Goal: Communication & Community: Answer question/provide support

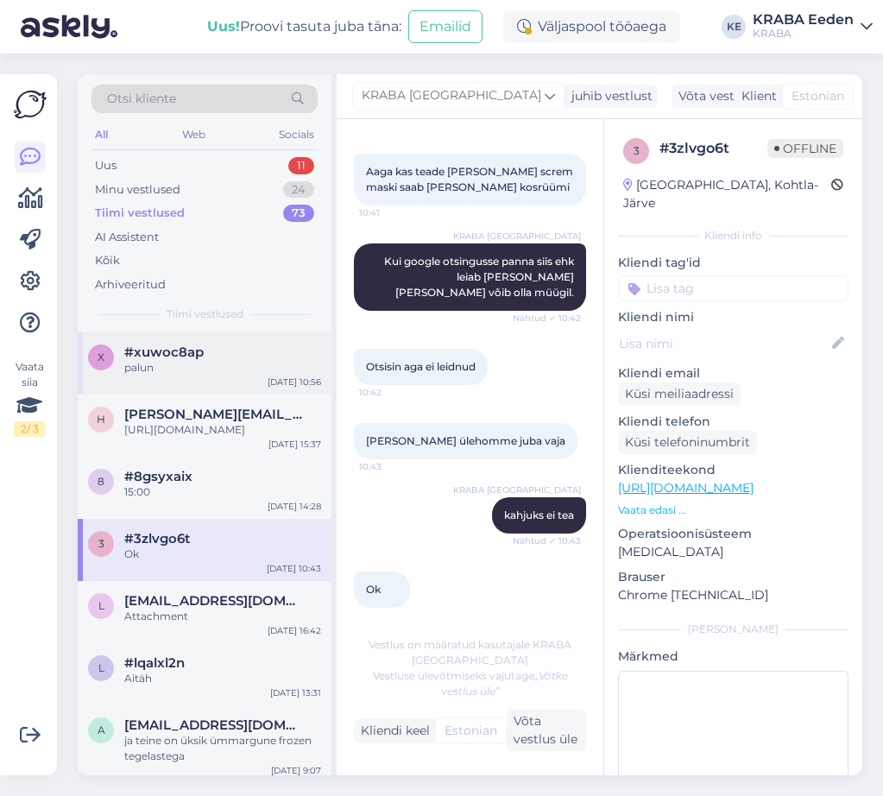
click at [234, 365] on div "palun" at bounding box center [222, 368] width 197 height 16
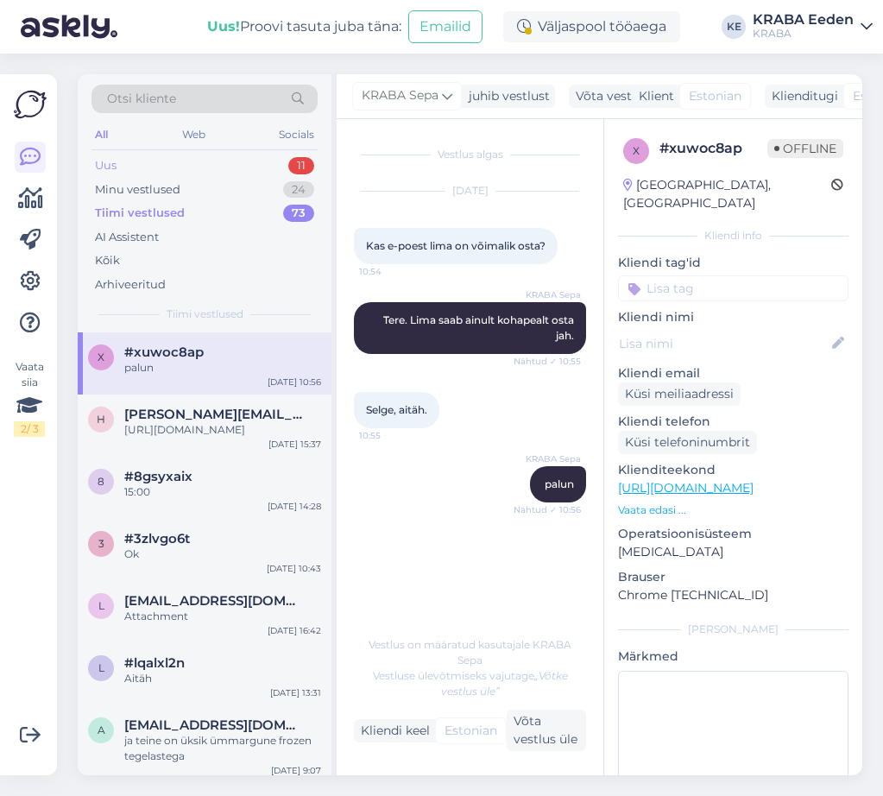
click at [220, 169] on div "Uus 11" at bounding box center [204, 166] width 226 height 24
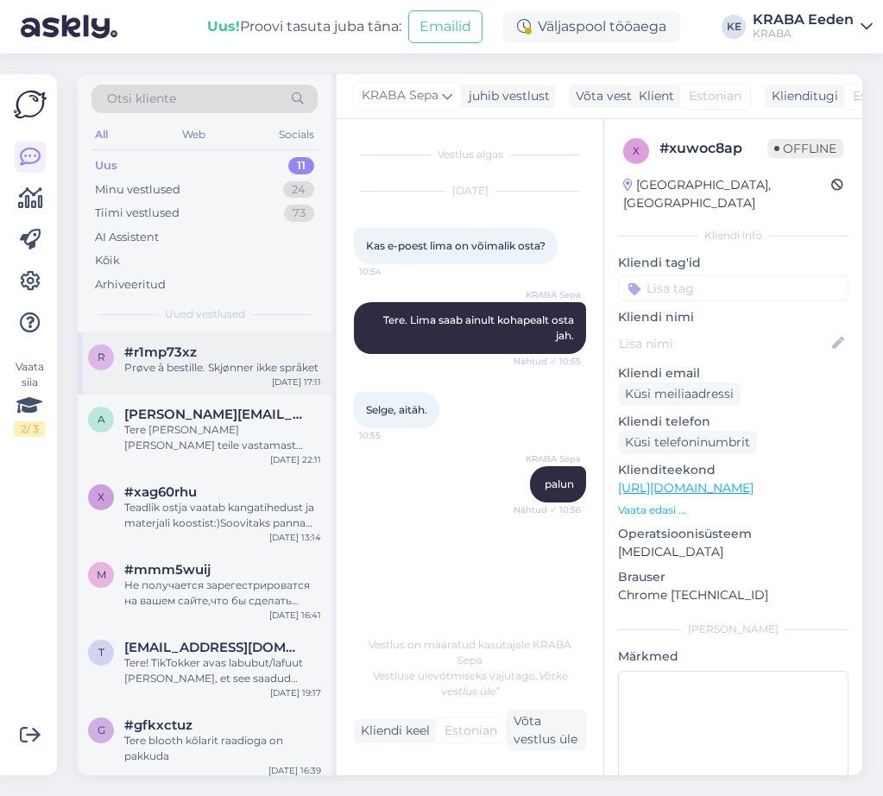
click at [251, 344] on div "#r1mp73xz" at bounding box center [222, 352] width 197 height 16
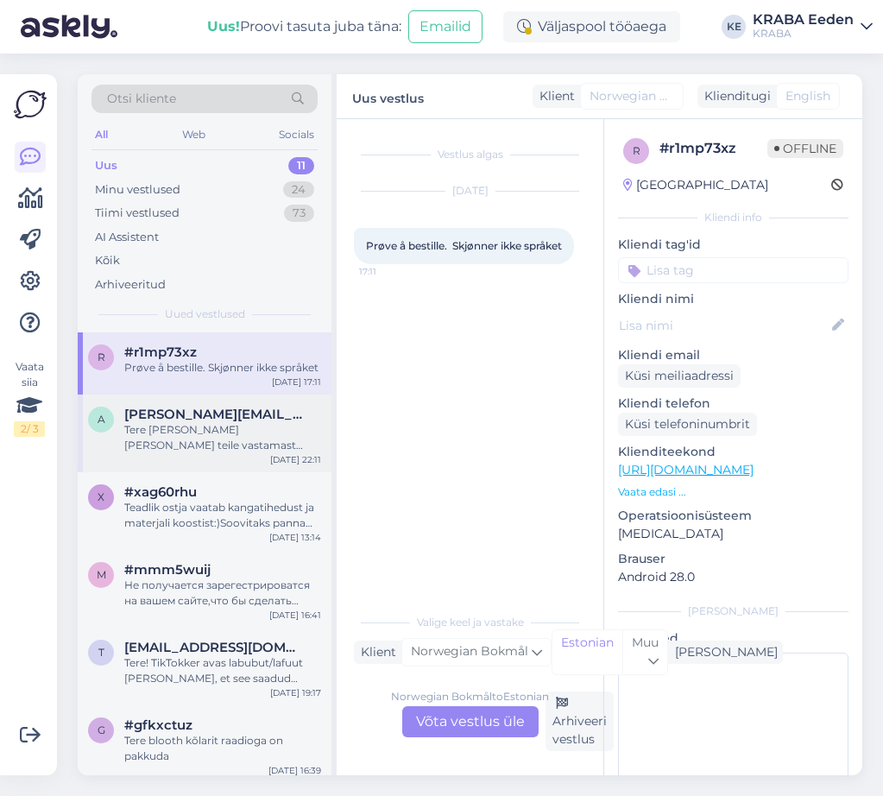
click at [240, 418] on span "[PERSON_NAME][EMAIL_ADDRESS][DOMAIN_NAME]" at bounding box center [214, 414] width 180 height 16
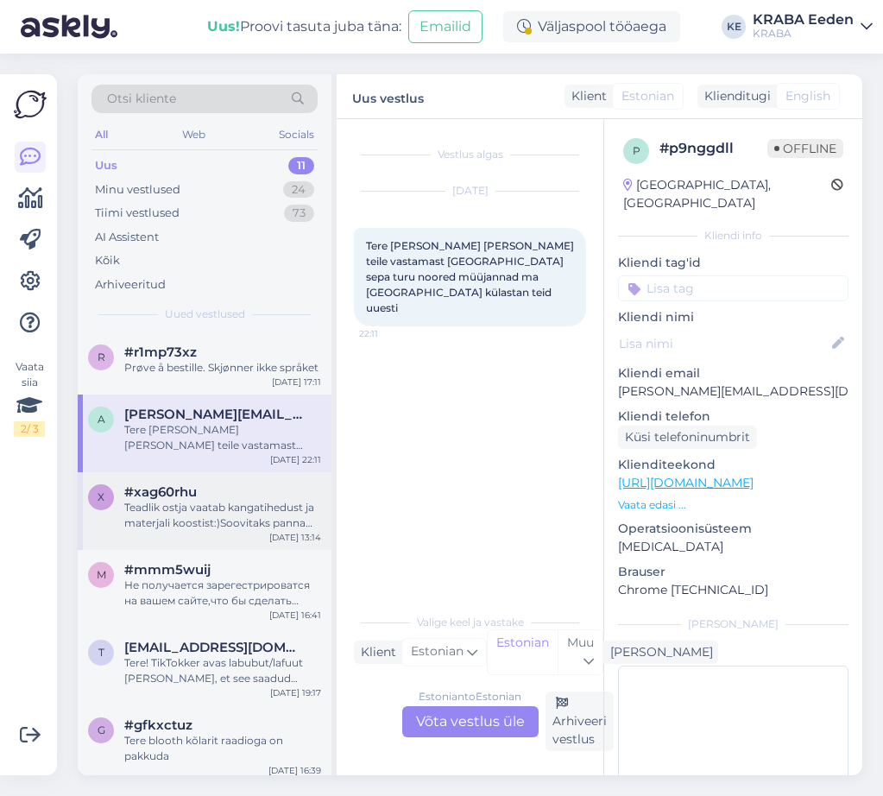
click at [230, 499] on div "#xag60rhu" at bounding box center [222, 492] width 197 height 16
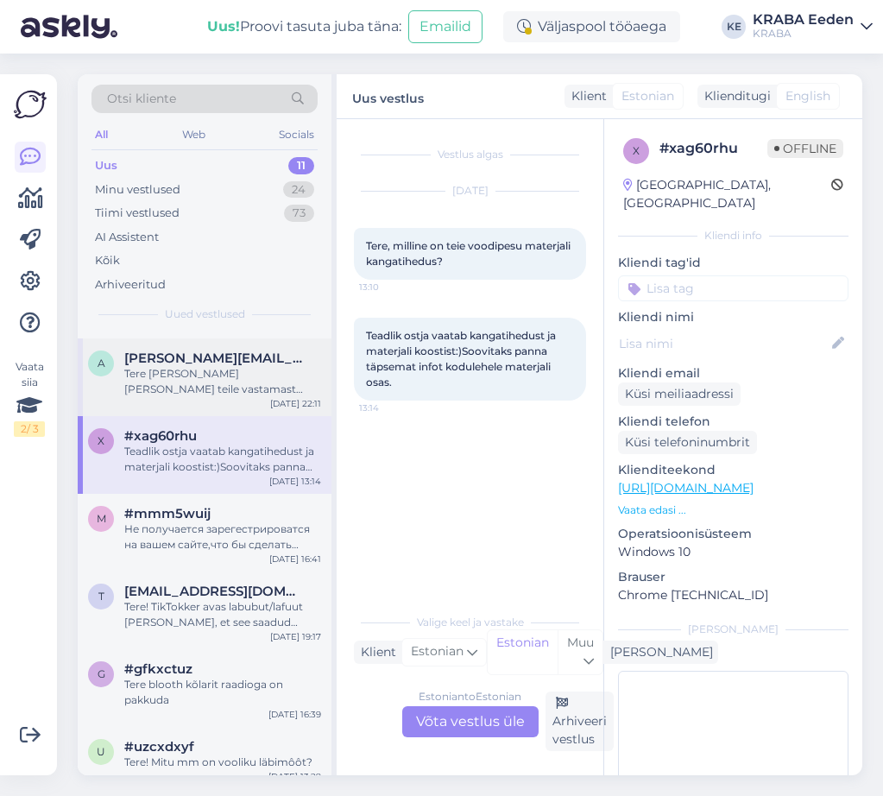
scroll to position [86, 0]
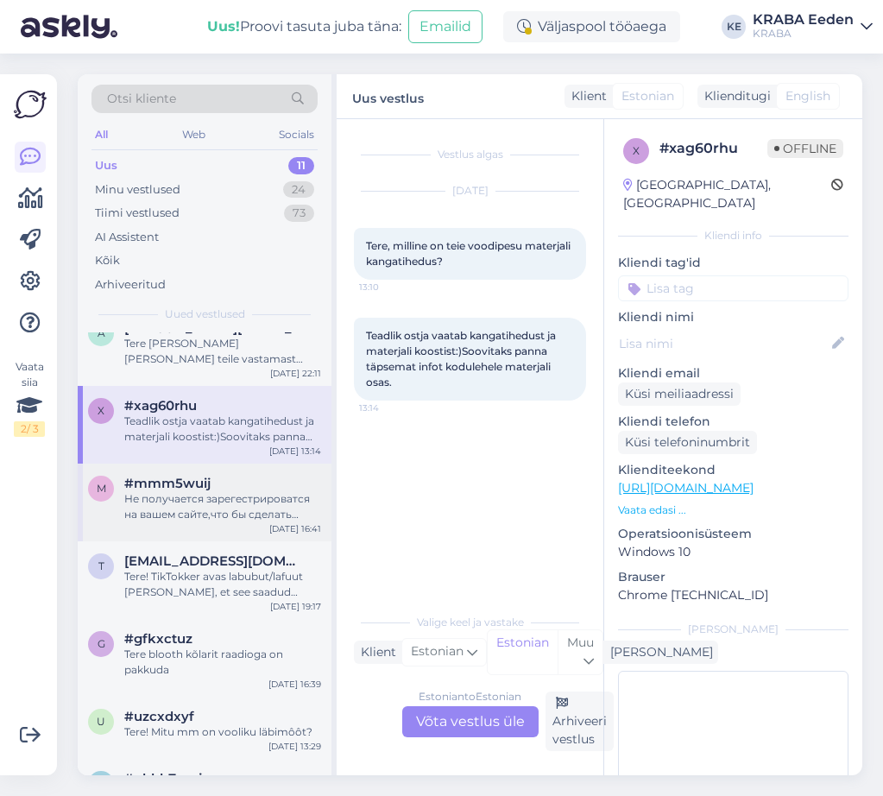
click at [220, 497] on div "Не получается зарегестрироватся на вашем сайте,что бы сделать заказ" at bounding box center [222, 506] width 197 height 31
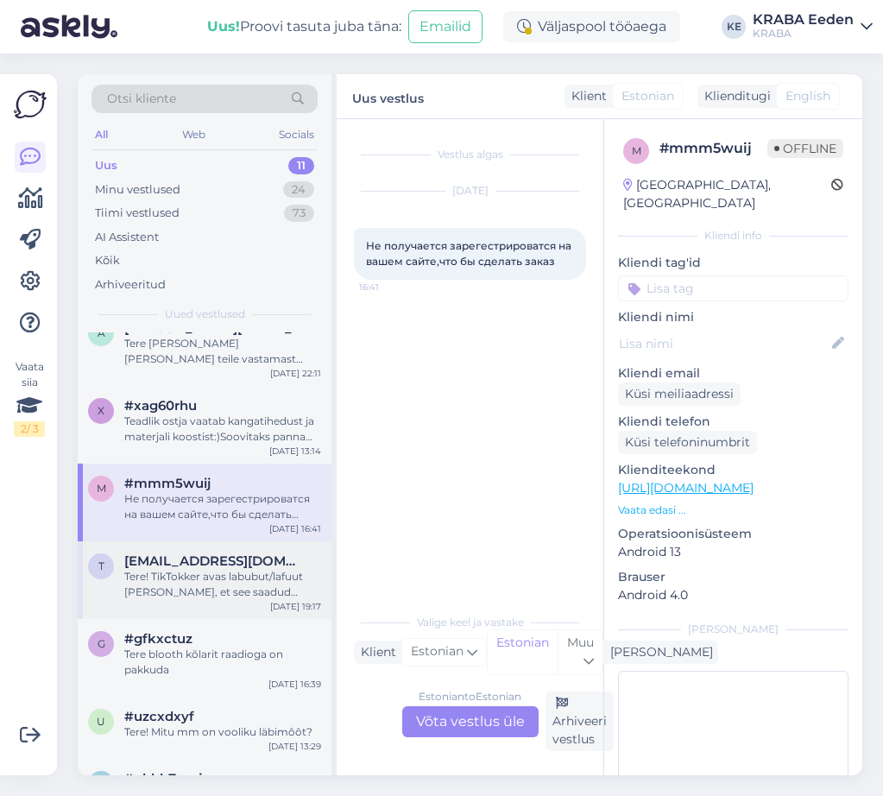
click at [182, 589] on div "Tere! TikTokker avas labubut/lafuut [PERSON_NAME], et see saadud Krabast. Kas v…" at bounding box center [222, 584] width 197 height 31
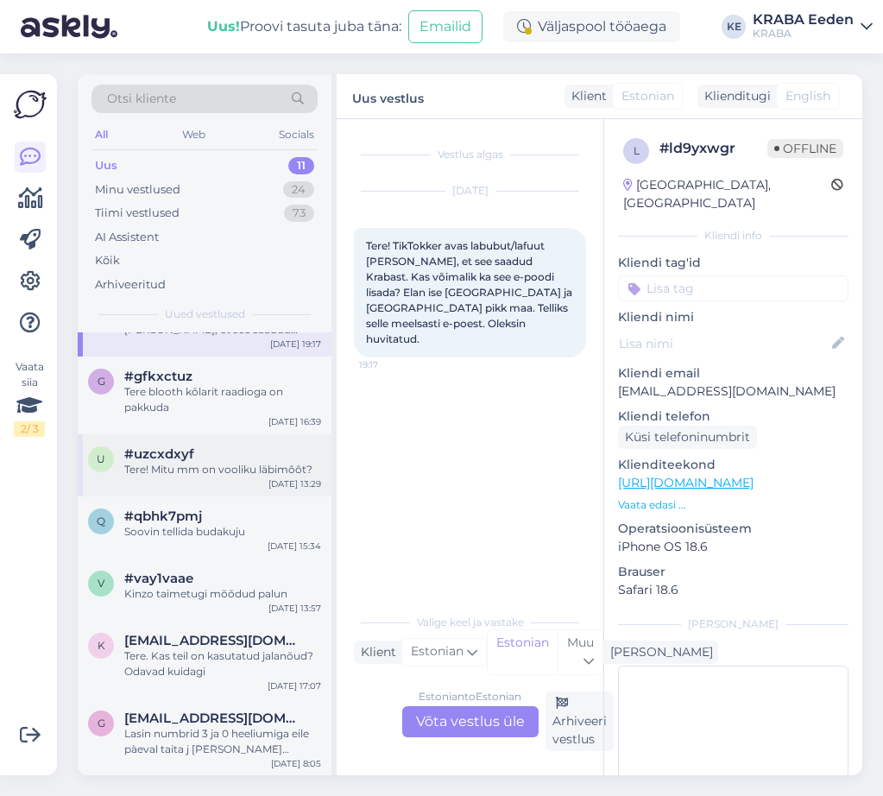
scroll to position [350, 0]
click at [238, 394] on div "Tere blooth kõlarit raadioga on pakkuda" at bounding box center [222, 398] width 197 height 31
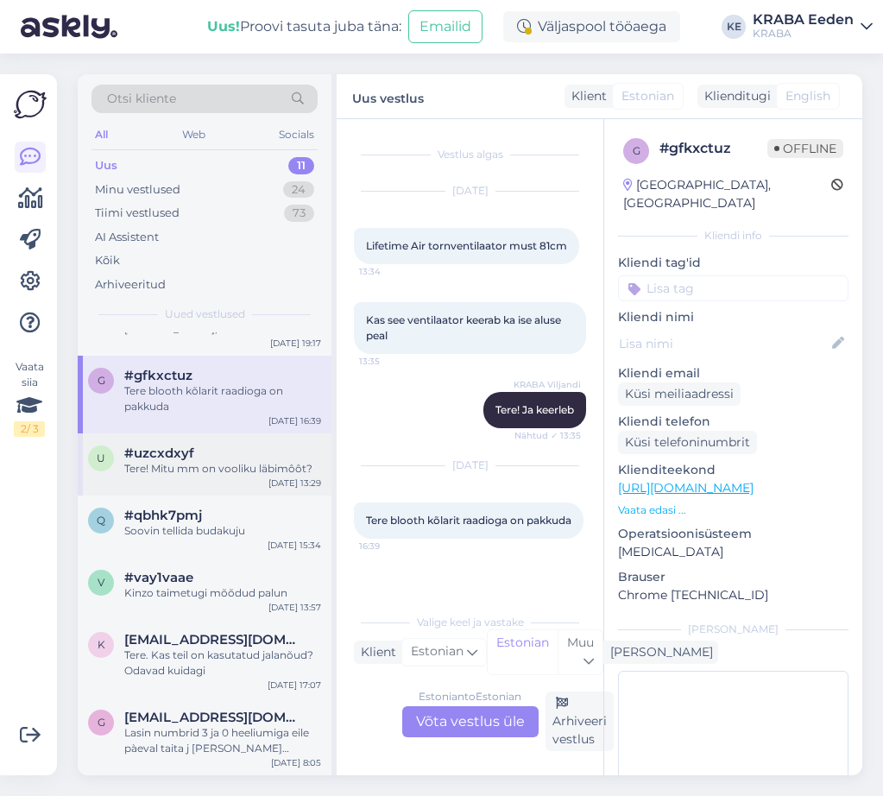
click at [255, 493] on div "u #uzcxdxyf Tere! Mitu mm on vooliku läbimôôt? [DATE] 13:29" at bounding box center [205, 464] width 254 height 62
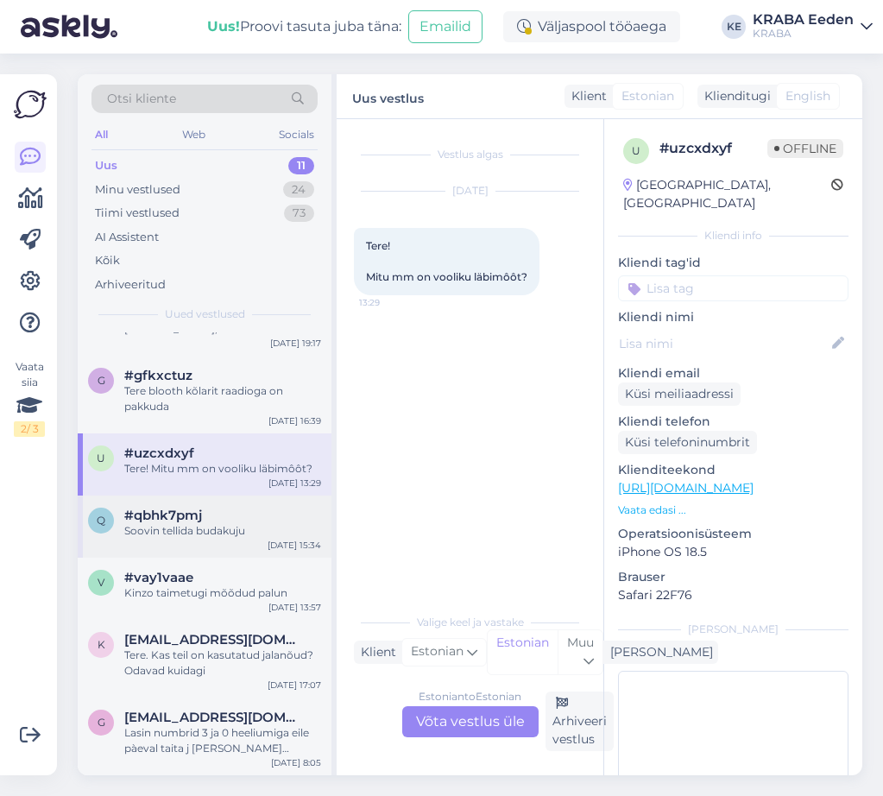
click at [178, 537] on div "Soovin tellida budakuju" at bounding box center [222, 531] width 197 height 16
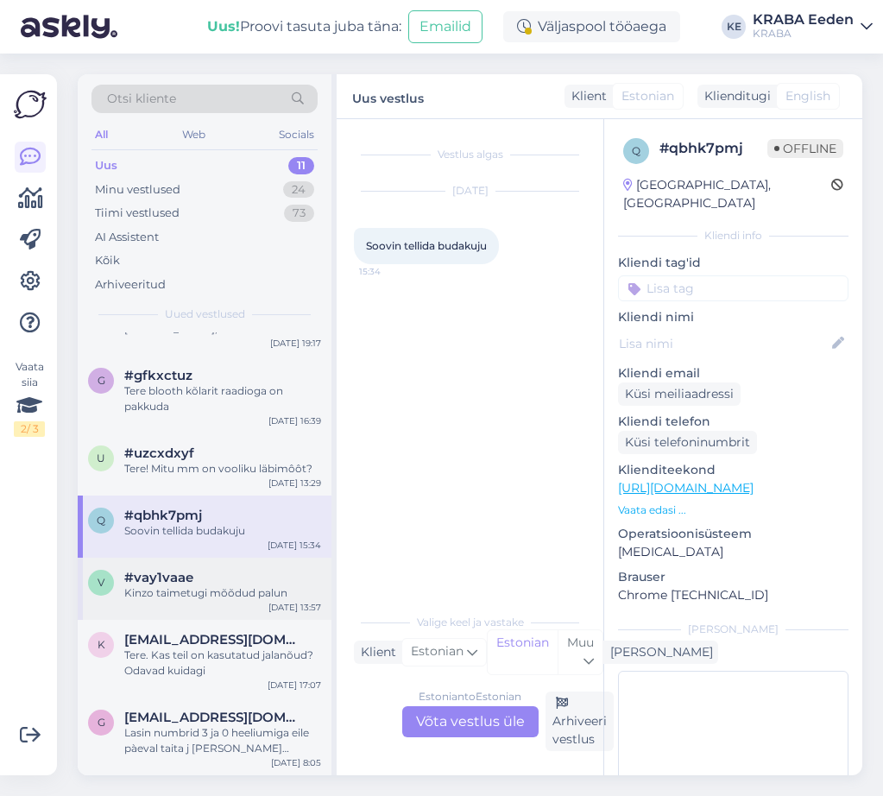
click at [199, 594] on div "Kinzo taimetugi mõõdud palun" at bounding box center [222, 593] width 197 height 16
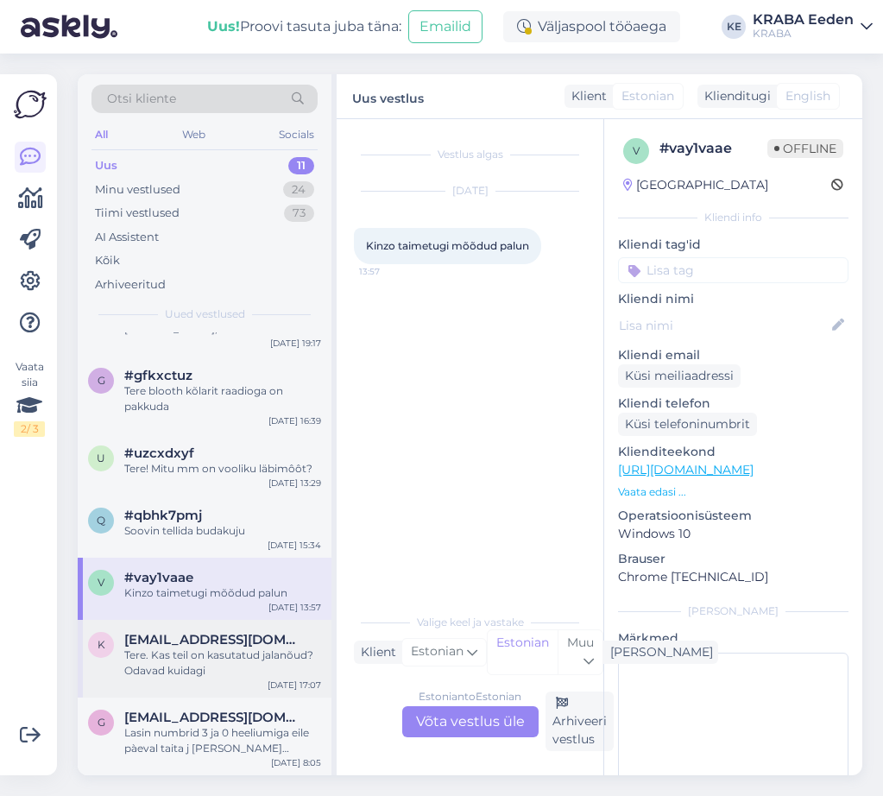
click at [211, 652] on div "Tere. Kas teil on kasutatud jalanõud? Odavad kuidagi" at bounding box center [222, 662] width 197 height 31
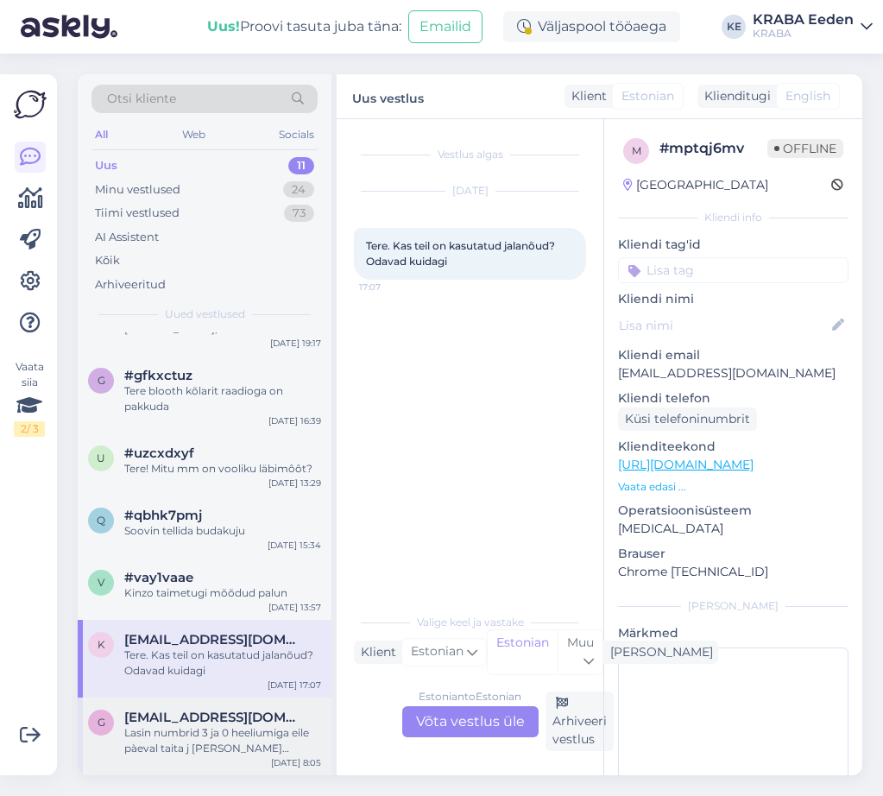
click at [231, 717] on span "[EMAIL_ADDRESS][DOMAIN_NAME]" at bounding box center [214, 717] width 180 height 16
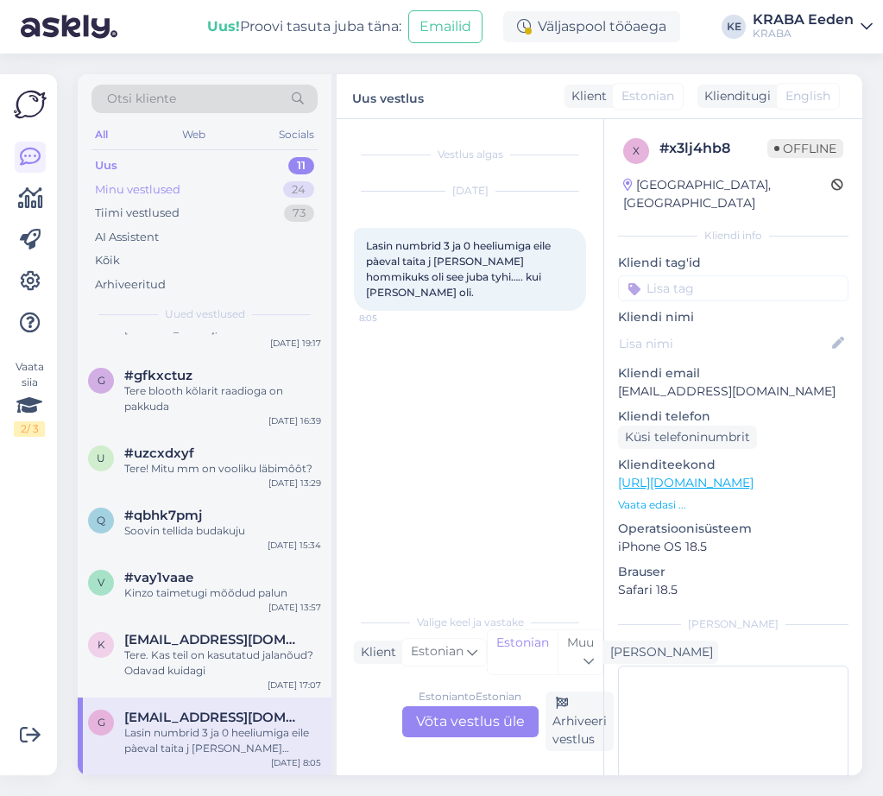
click at [205, 180] on div "Minu vestlused 24" at bounding box center [204, 190] width 226 height 24
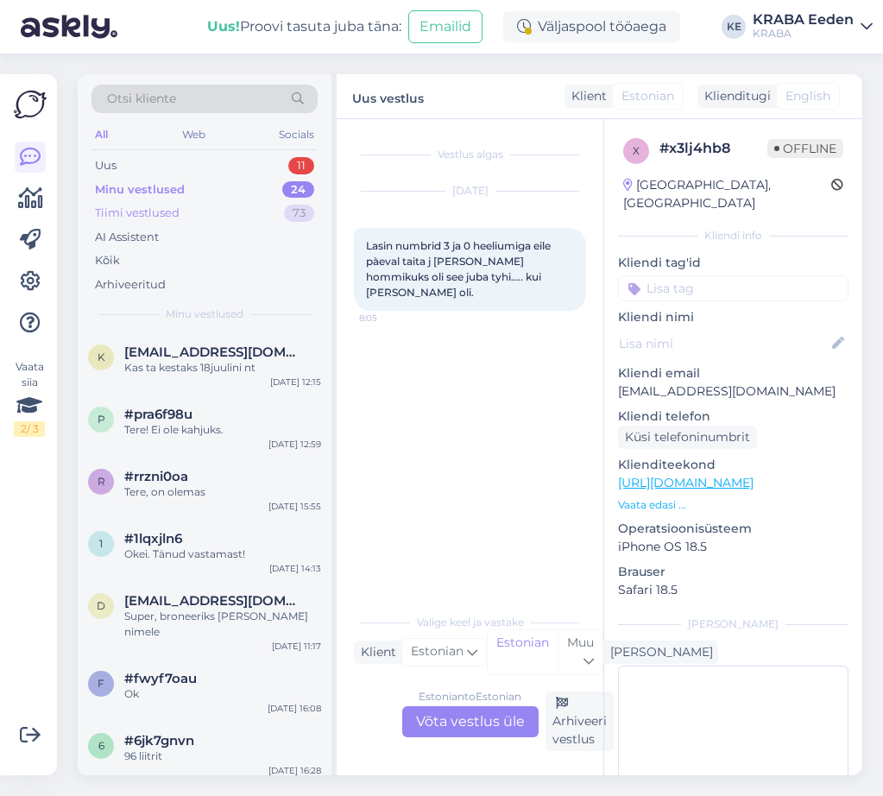
click at [216, 212] on div "Tiimi vestlused 73" at bounding box center [204, 213] width 226 height 24
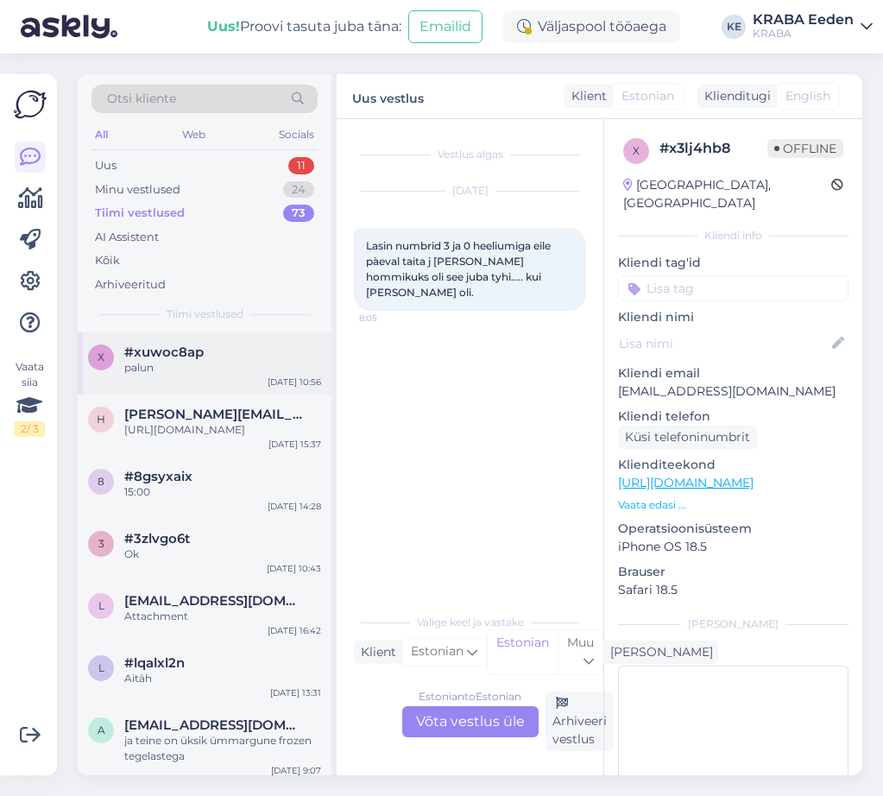
click at [250, 365] on div "palun" at bounding box center [222, 368] width 197 height 16
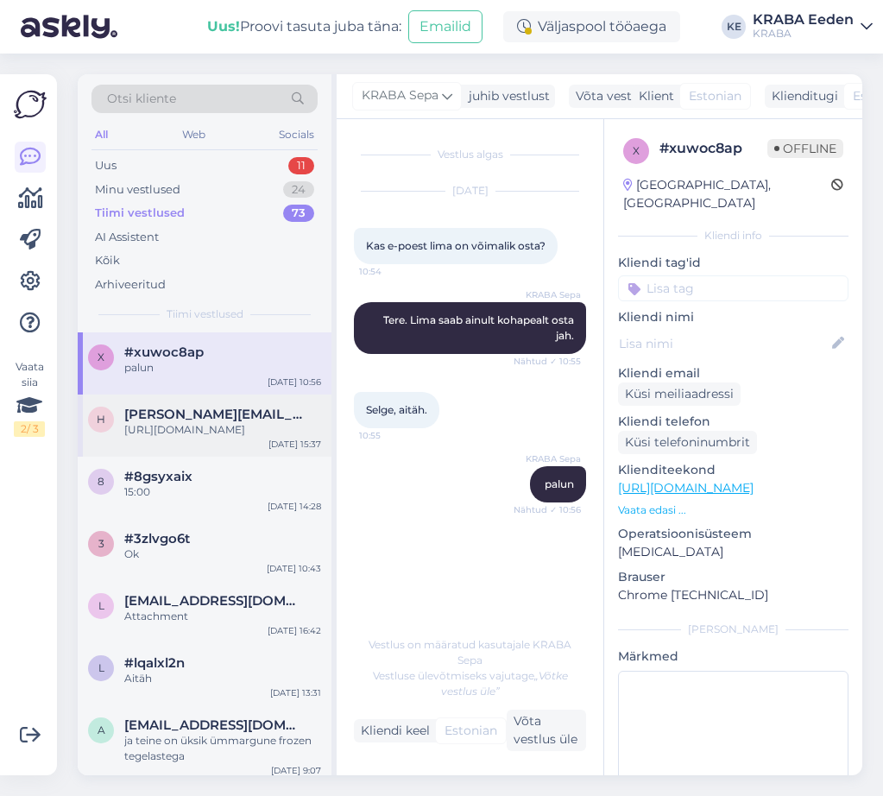
click at [228, 407] on span "[PERSON_NAME][EMAIL_ADDRESS][DOMAIN_NAME]" at bounding box center [214, 414] width 180 height 16
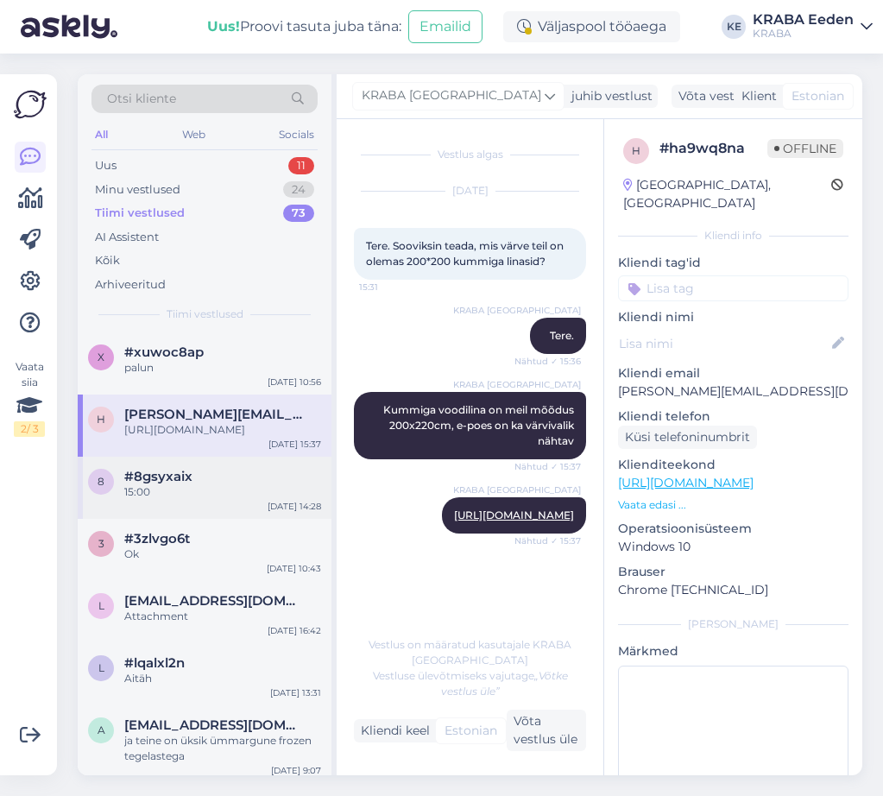
click at [229, 500] on div "15:00" at bounding box center [222, 492] width 197 height 16
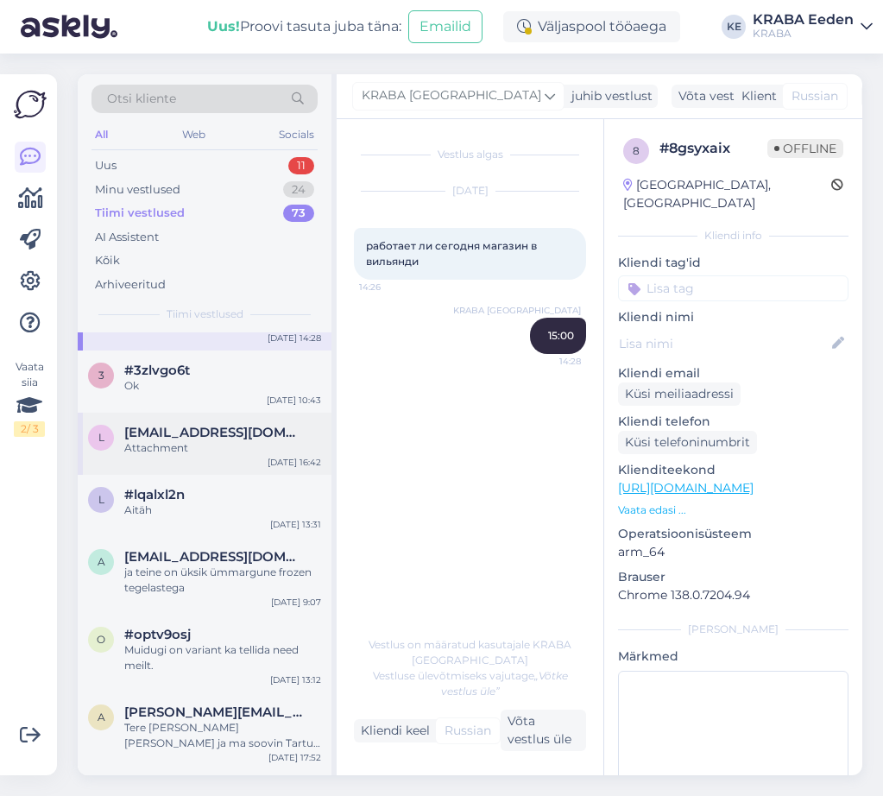
scroll to position [173, 0]
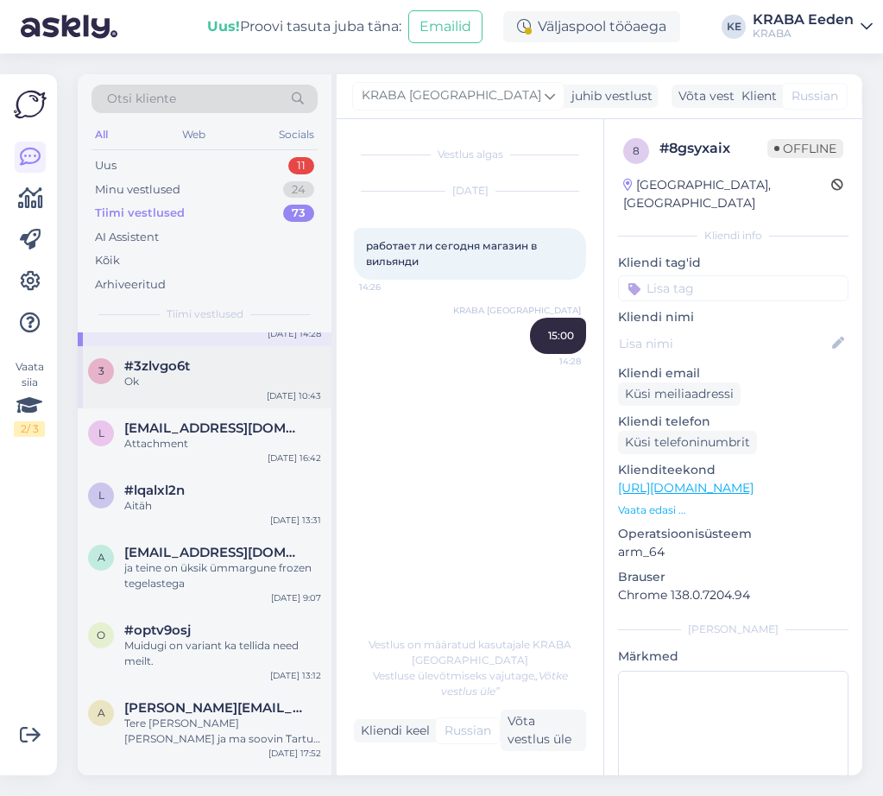
click at [238, 389] on div "Ok" at bounding box center [222, 382] width 197 height 16
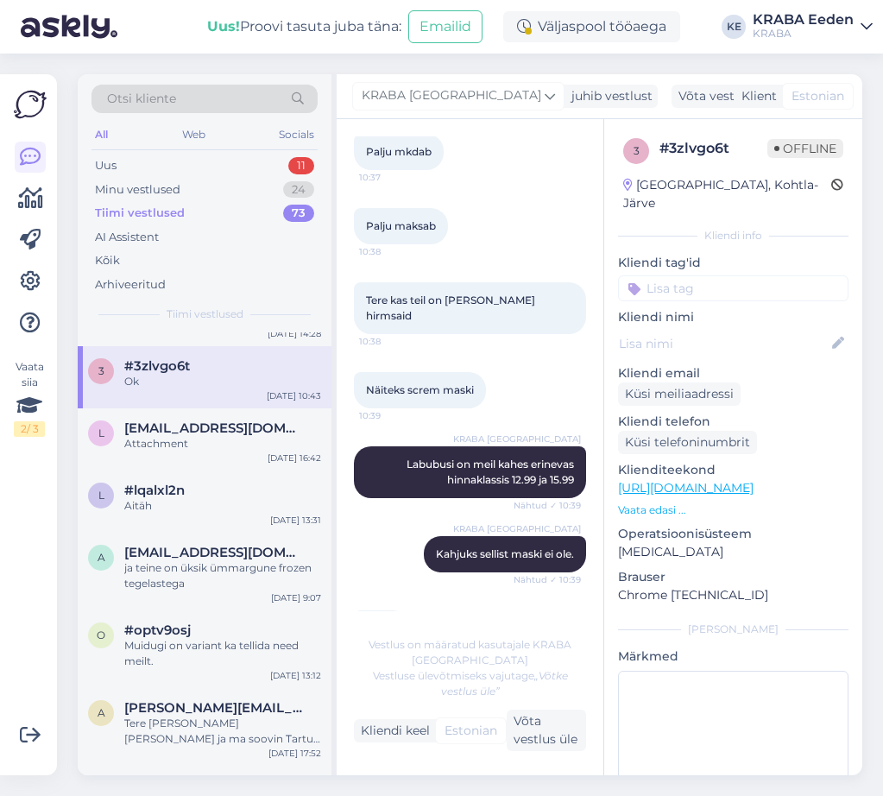
scroll to position [259, 0]
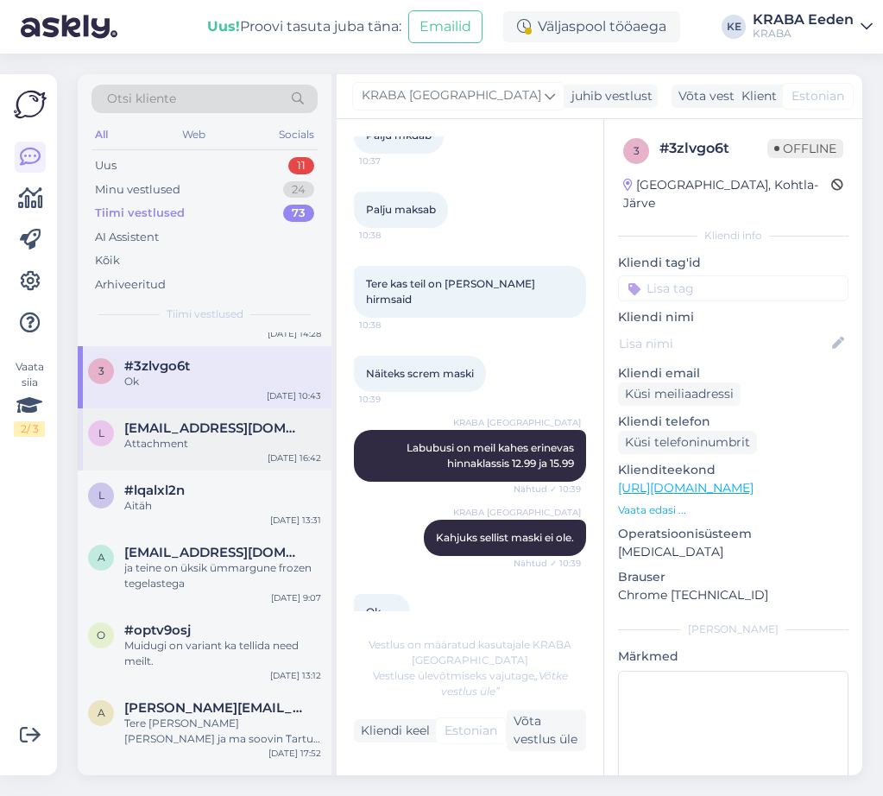
click at [198, 436] on span "[EMAIL_ADDRESS][DOMAIN_NAME]" at bounding box center [214, 428] width 180 height 16
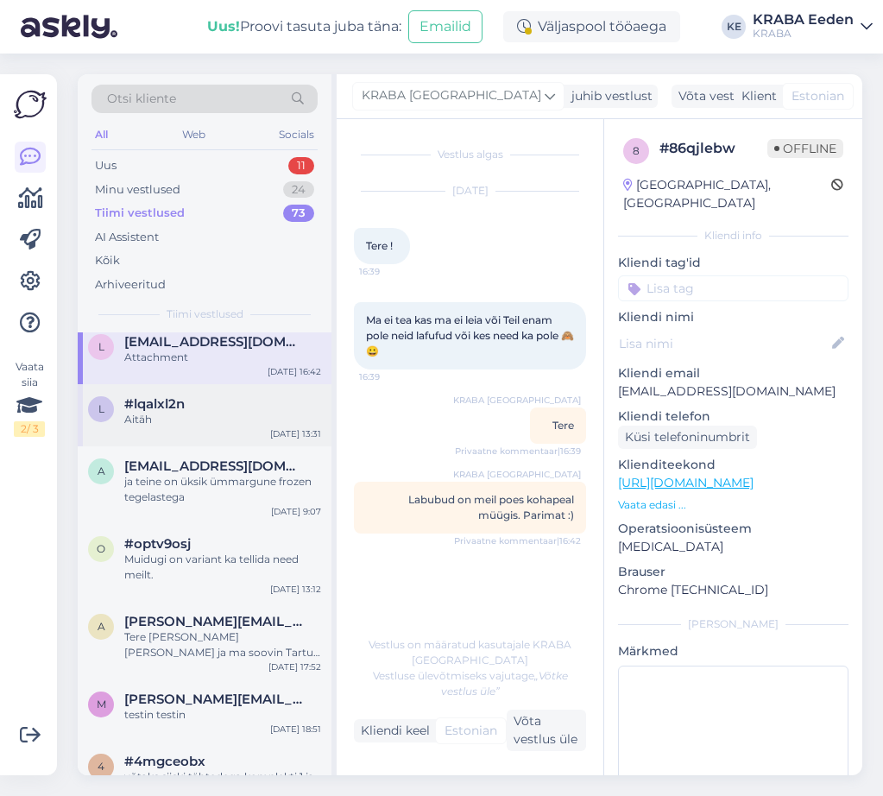
click at [234, 412] on div "#lqalxl2n" at bounding box center [222, 404] width 197 height 16
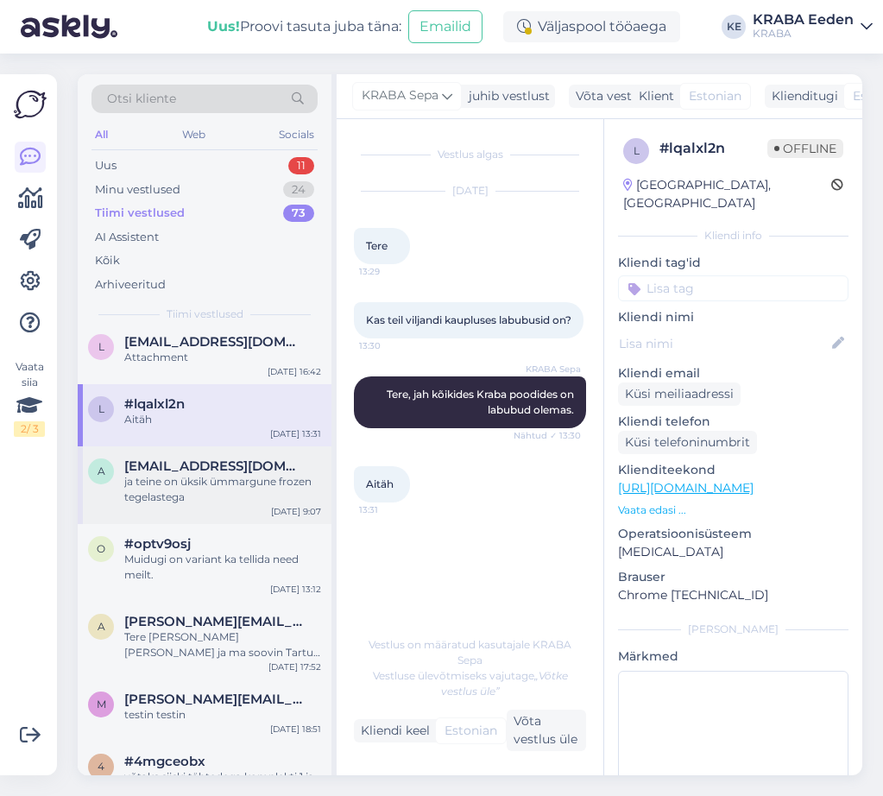
click at [253, 505] on div "ja teine on üksik ümmargune frozen tegelastega" at bounding box center [222, 489] width 197 height 31
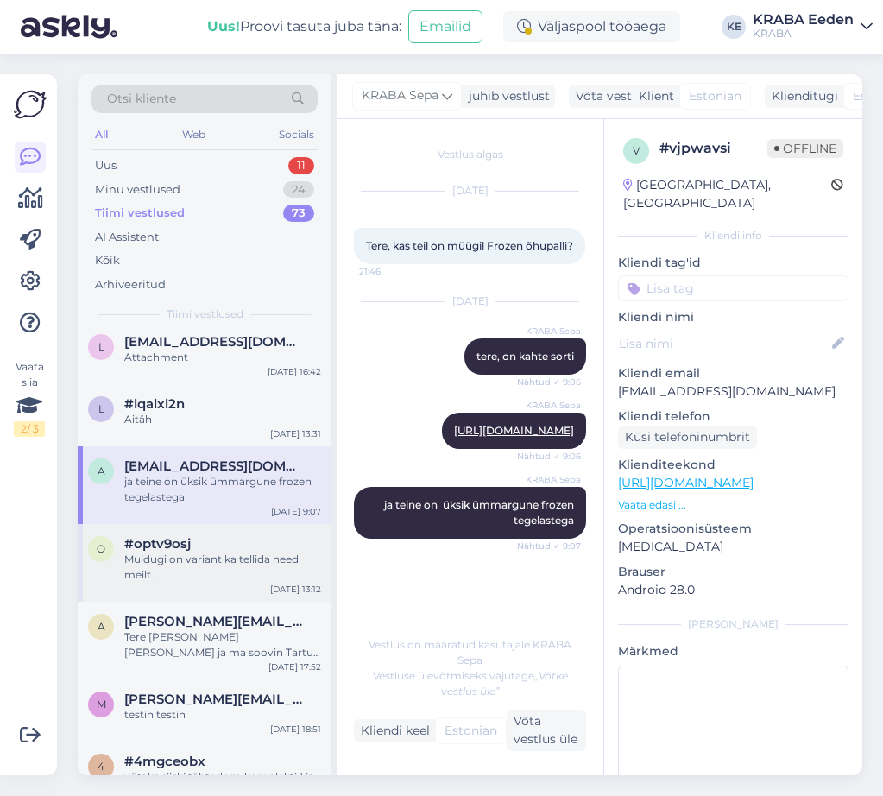
click at [219, 583] on div "Muidugi on variant ka tellida need meilt." at bounding box center [222, 566] width 197 height 31
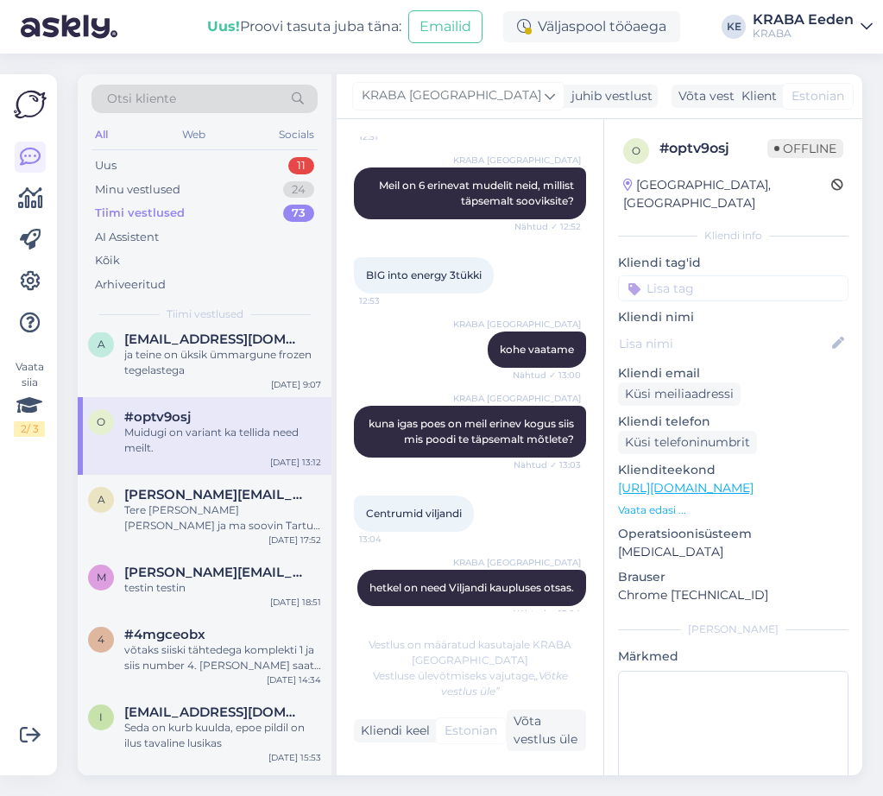
scroll to position [432, 0]
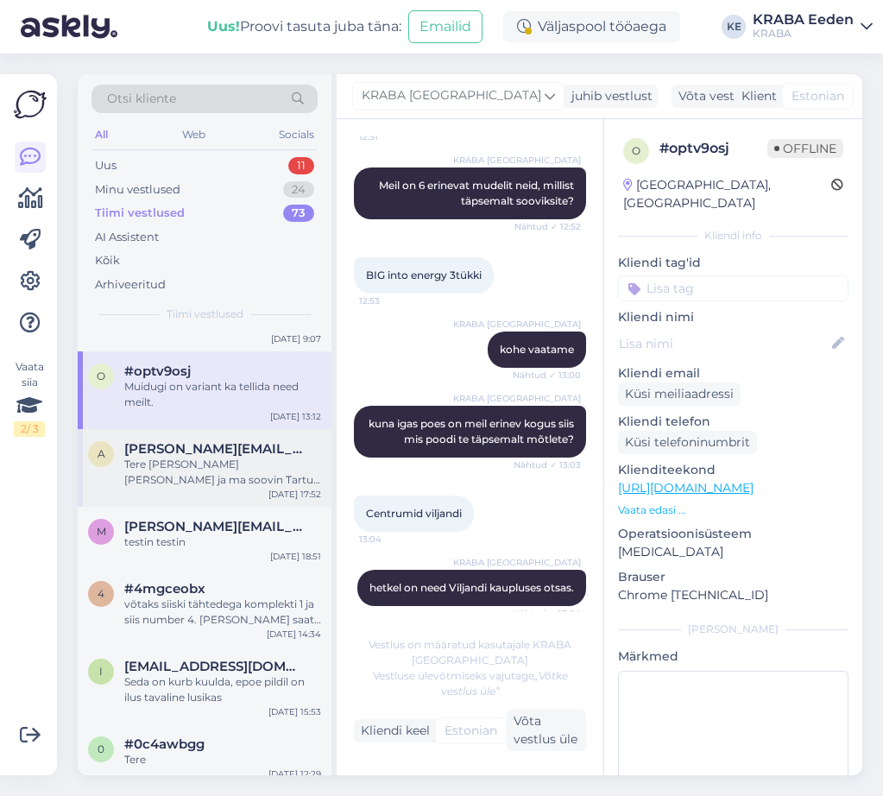
click at [222, 457] on span "[PERSON_NAME][EMAIL_ADDRESS][DOMAIN_NAME]" at bounding box center [214, 449] width 180 height 16
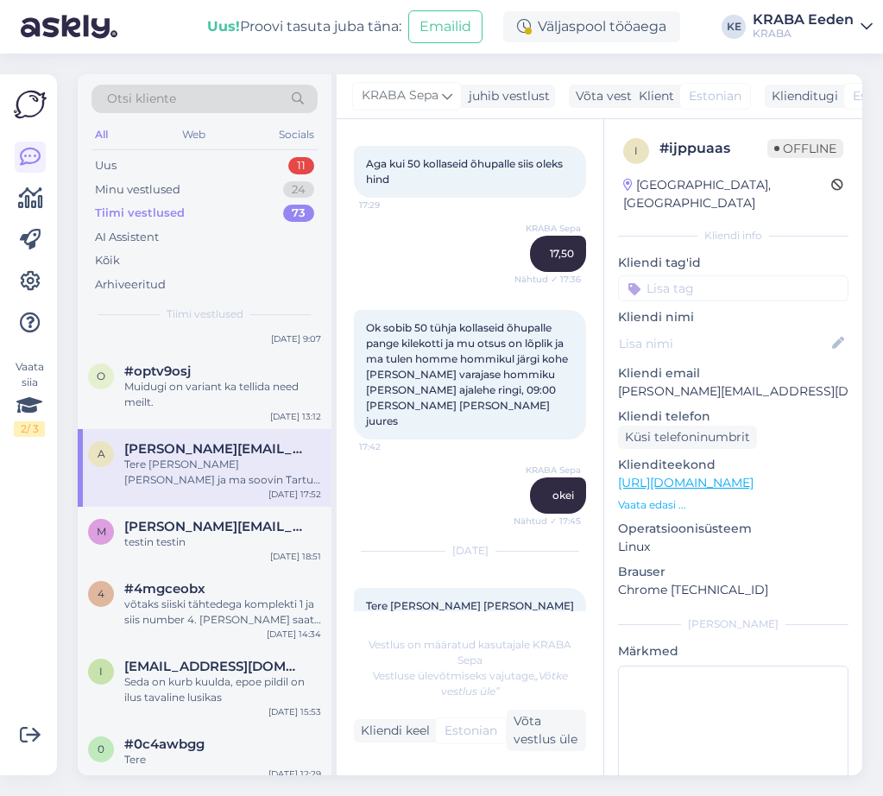
scroll to position [1976, 0]
click at [234, 550] on div "testin testin" at bounding box center [222, 542] width 197 height 16
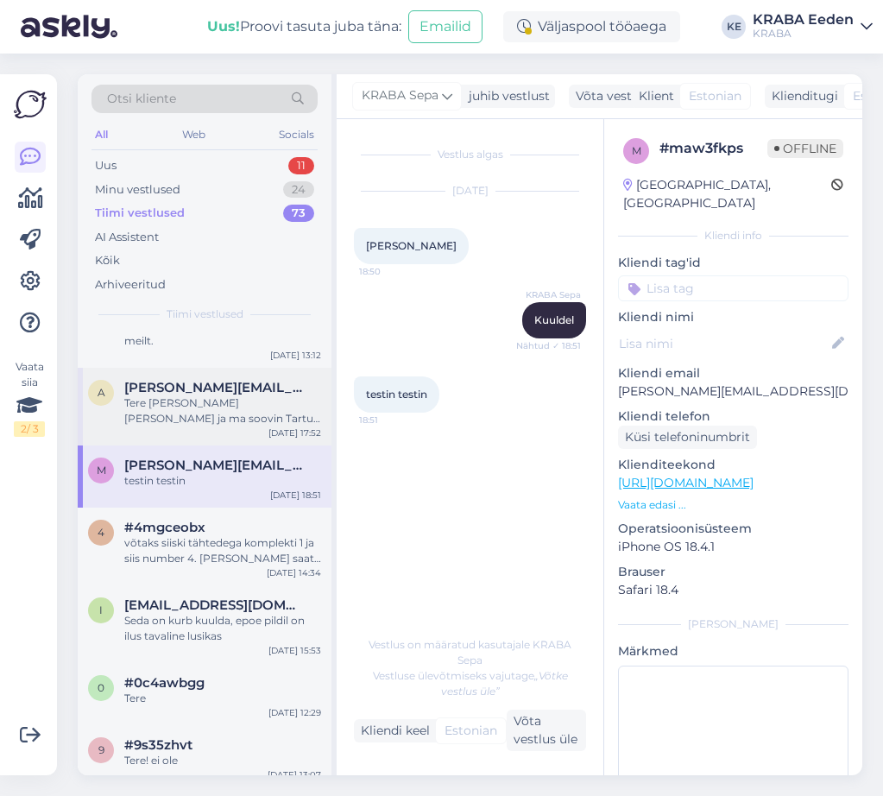
scroll to position [518, 0]
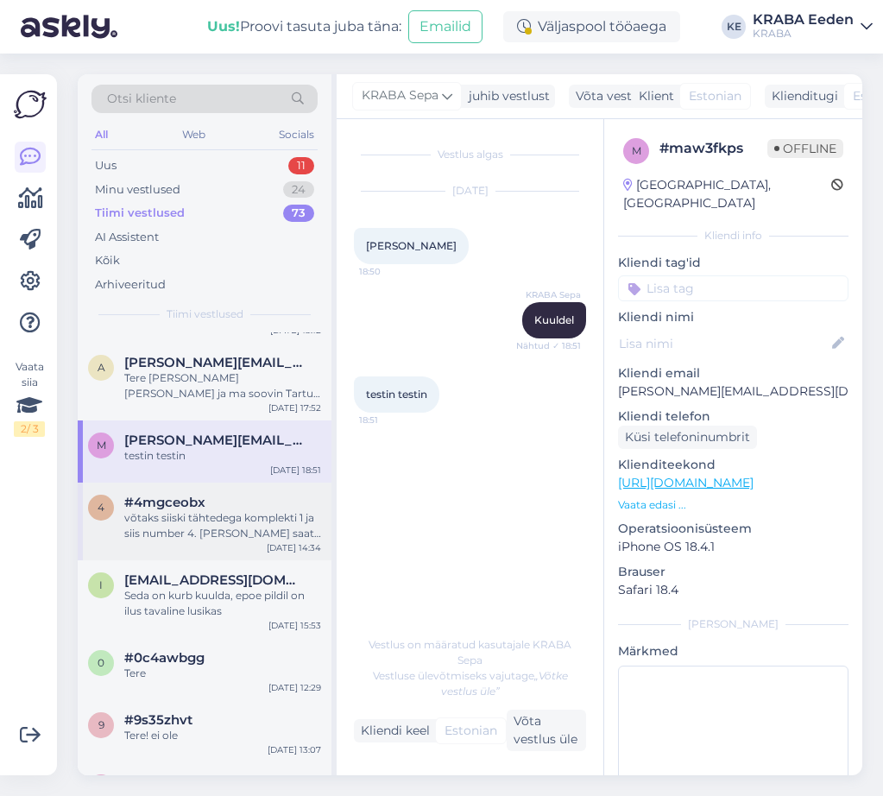
click at [220, 541] on div "võtaks siiski tähtedega komplekti 1 ja siis number 4. [PERSON_NAME] saata [EMAI…" at bounding box center [222, 525] width 197 height 31
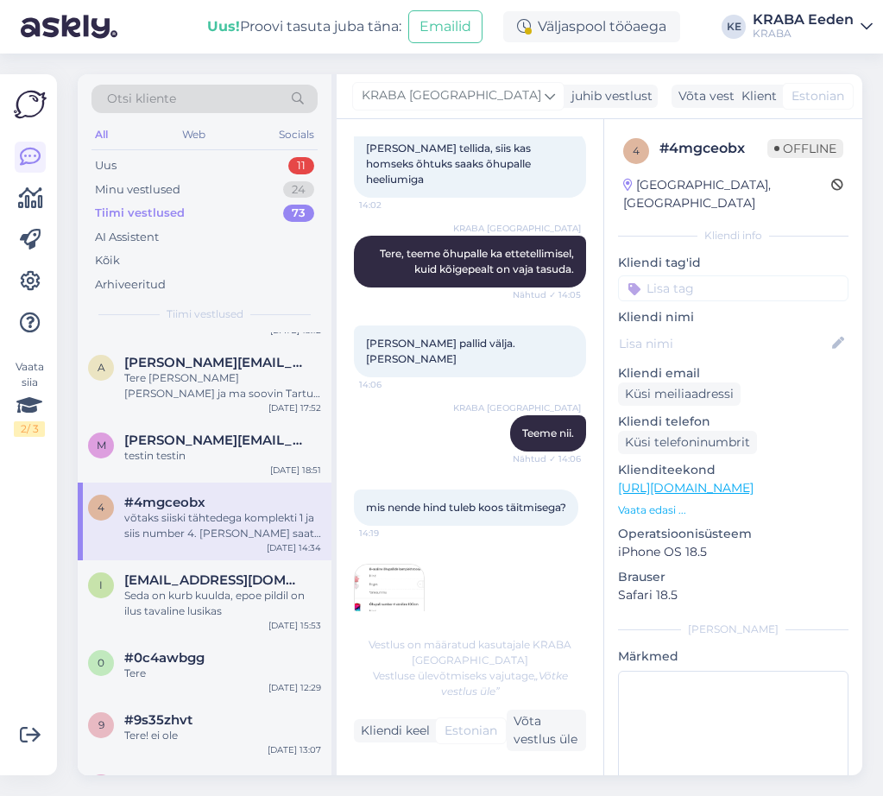
scroll to position [0, 0]
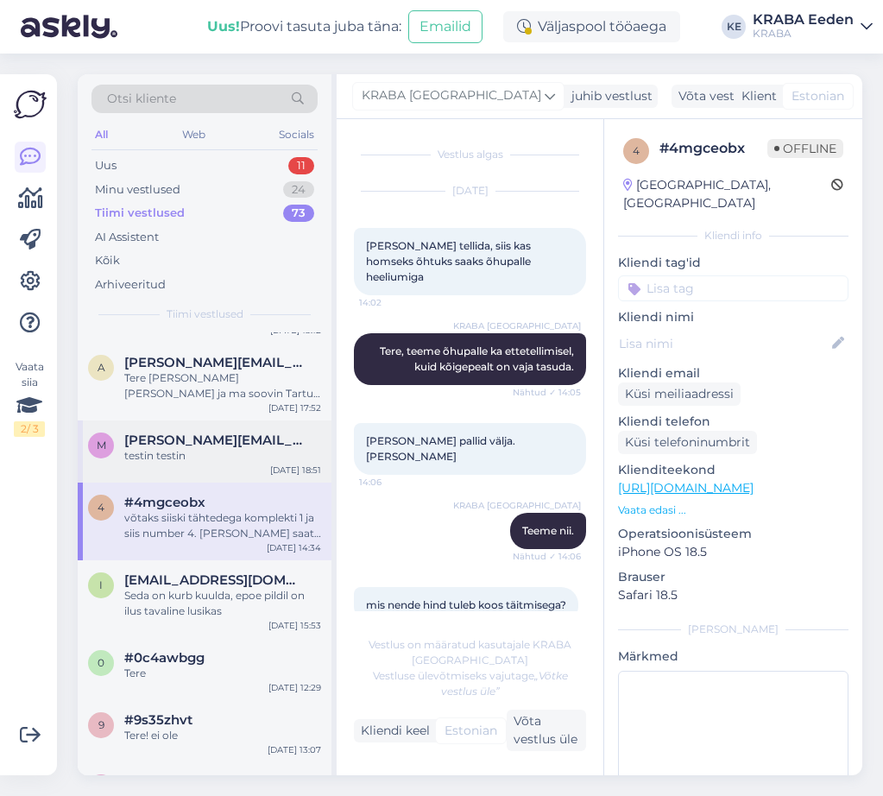
click at [231, 463] on div "testin testin" at bounding box center [222, 456] width 197 height 16
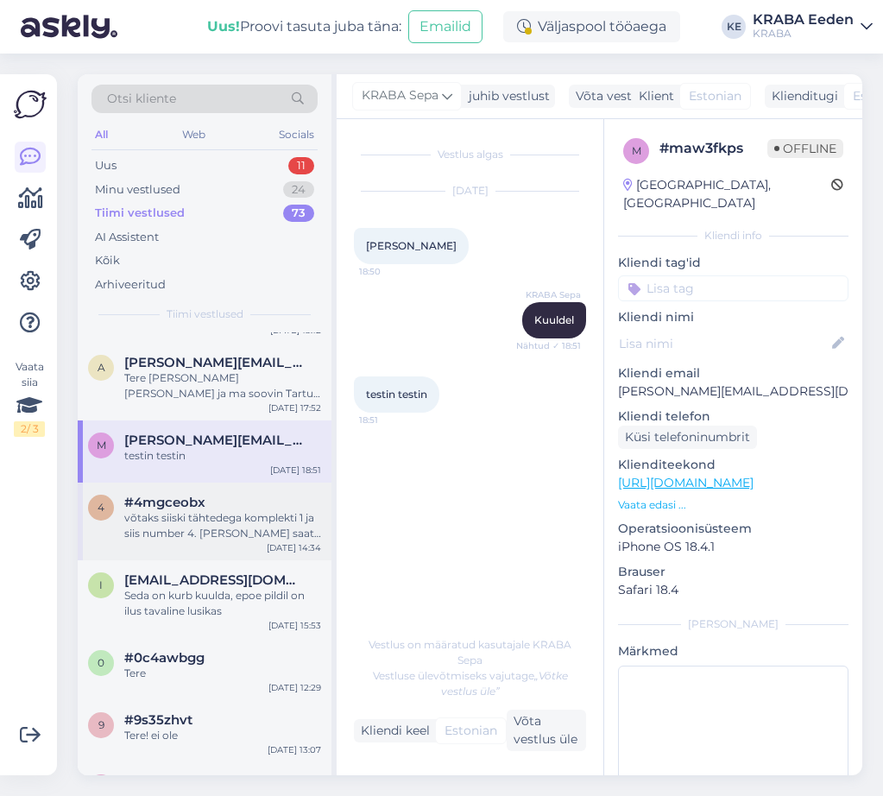
click at [213, 539] on div "võtaks siiski tähtedega komplekti 1 ja siis number 4. [PERSON_NAME] saata [EMAI…" at bounding box center [222, 525] width 197 height 31
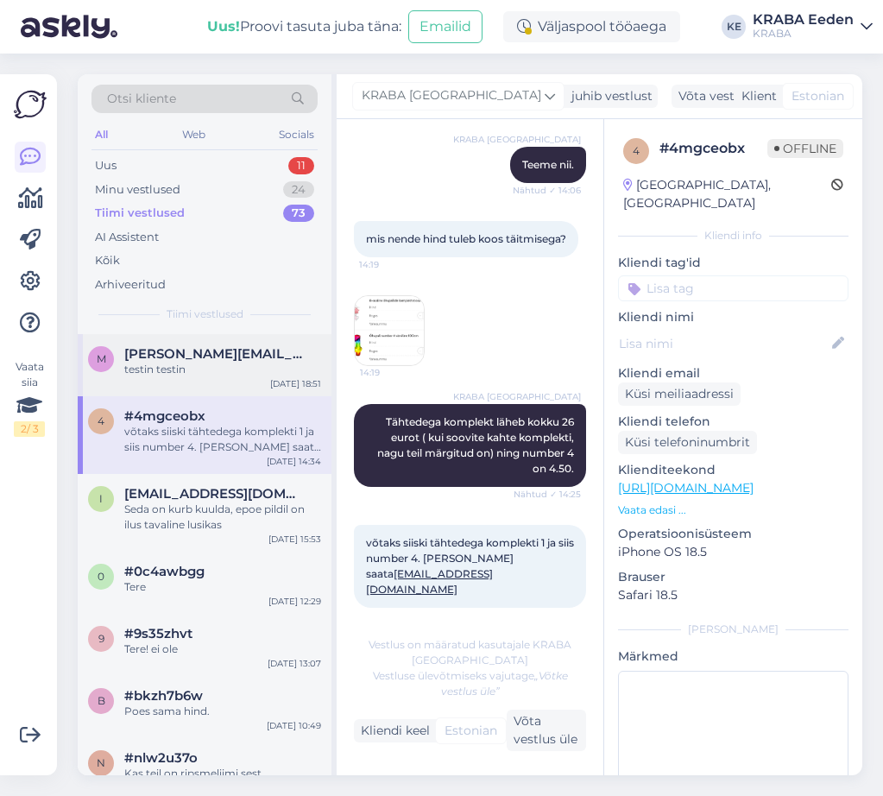
scroll to position [518, 0]
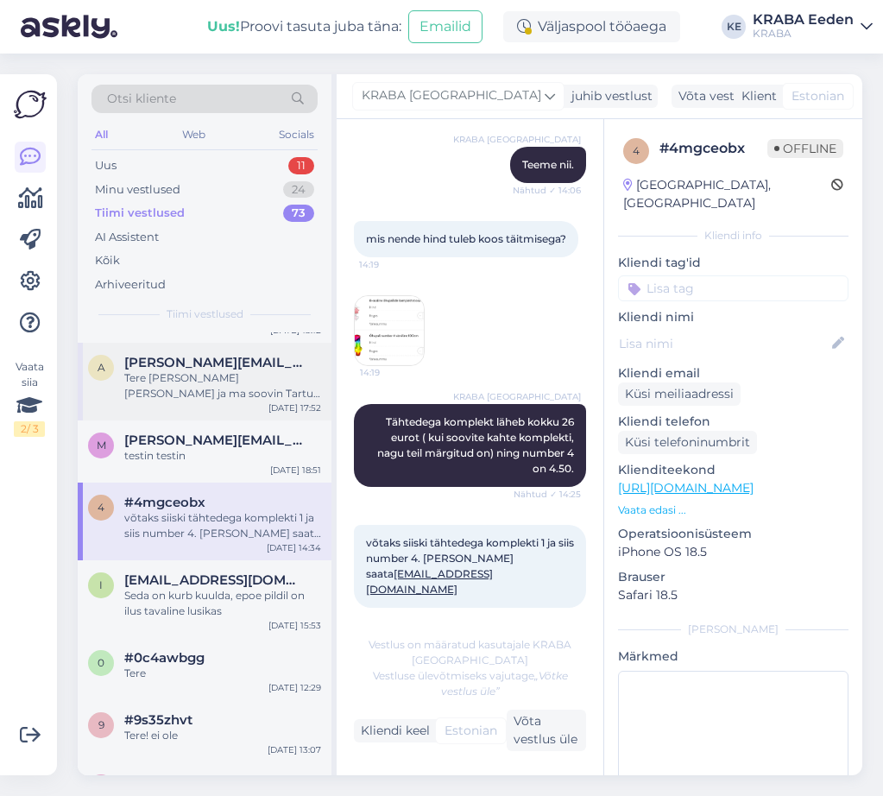
click at [228, 419] on div "a [PERSON_NAME][EMAIL_ADDRESS][DOMAIN_NAME] Tere [PERSON_NAME] [PERSON_NAME] ja…" at bounding box center [205, 382] width 254 height 78
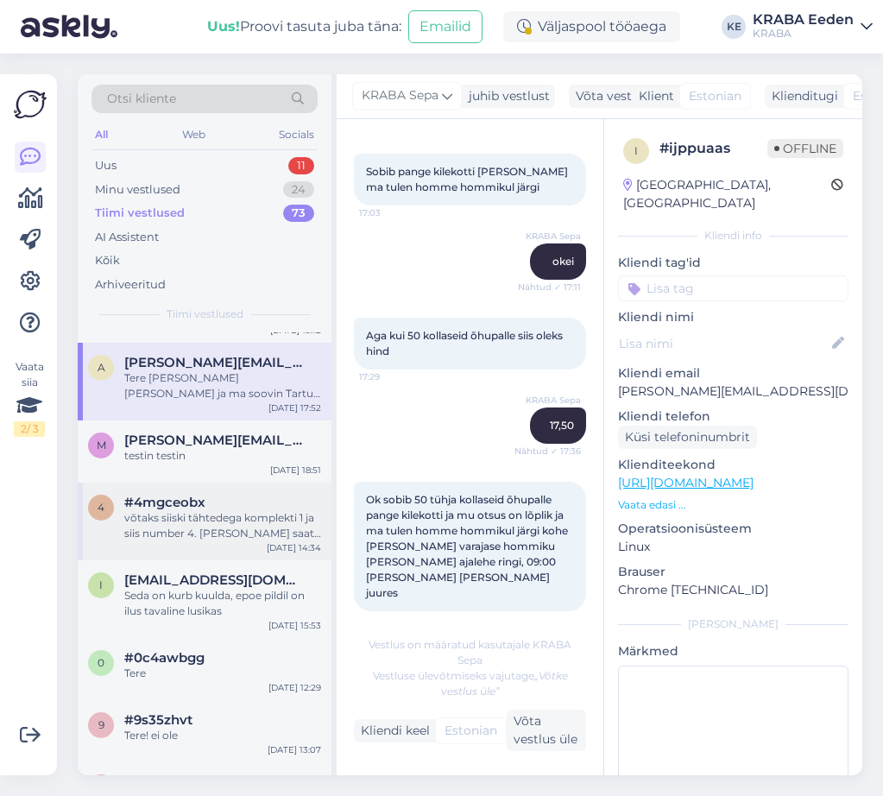
scroll to position [604, 0]
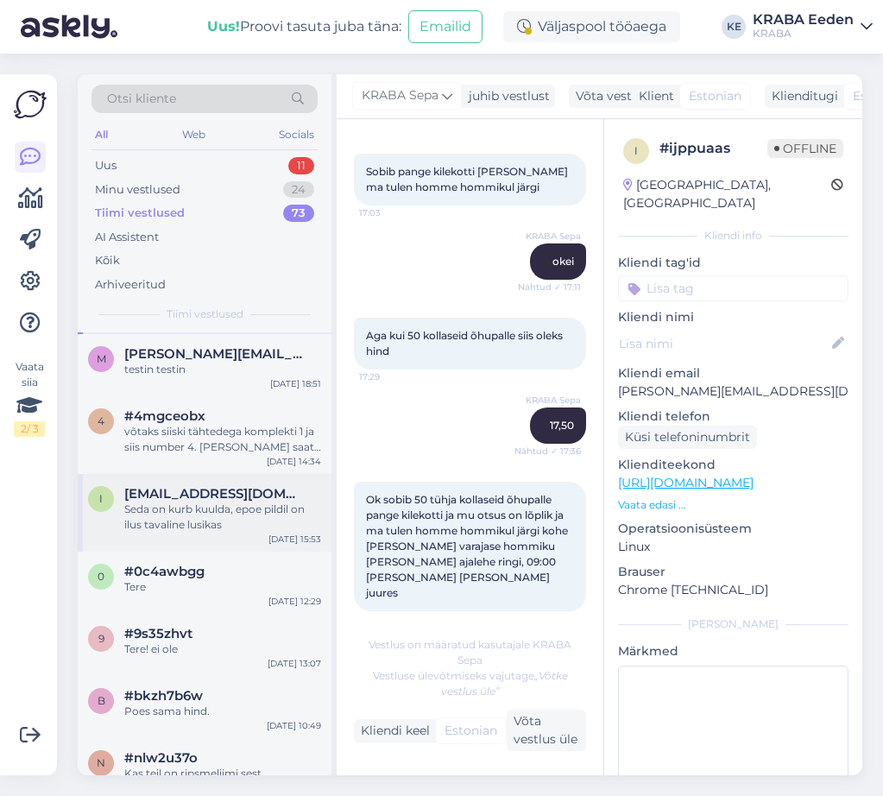
click at [247, 532] on div "Seda on kurb kuulda, epoe pildil on ilus tavaline lusikas" at bounding box center [222, 516] width 197 height 31
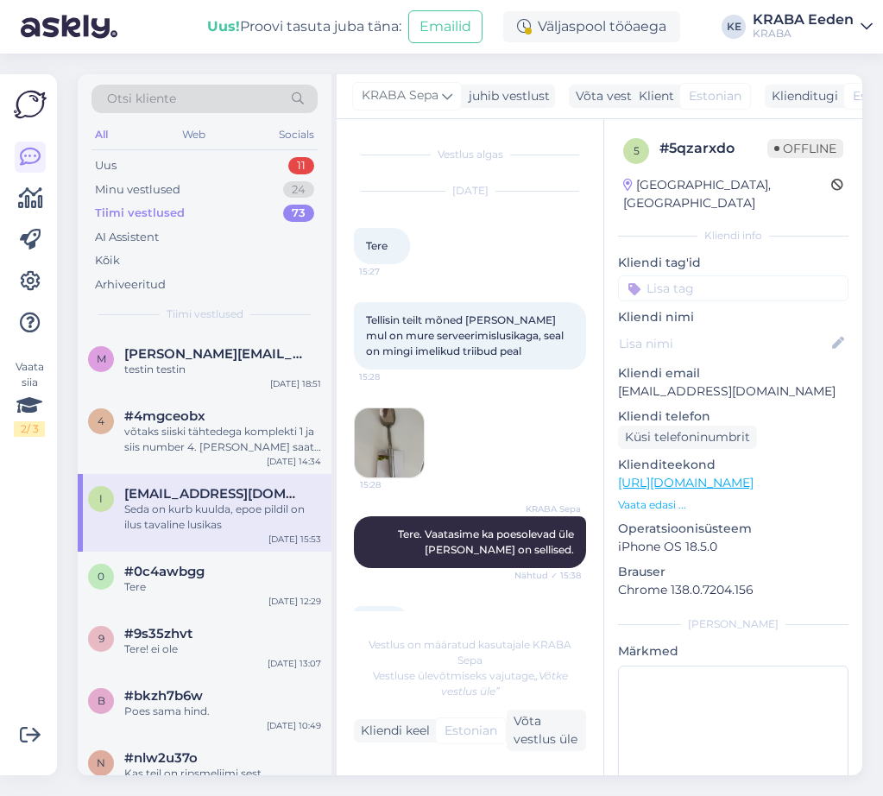
scroll to position [86, 0]
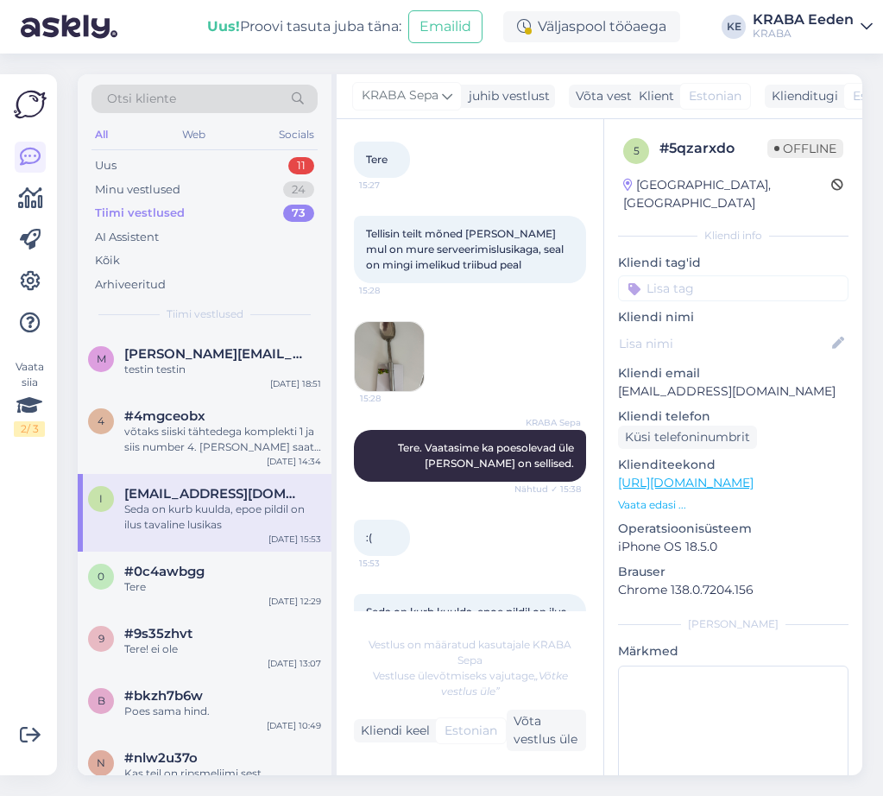
click at [392, 354] on img at bounding box center [389, 356] width 69 height 69
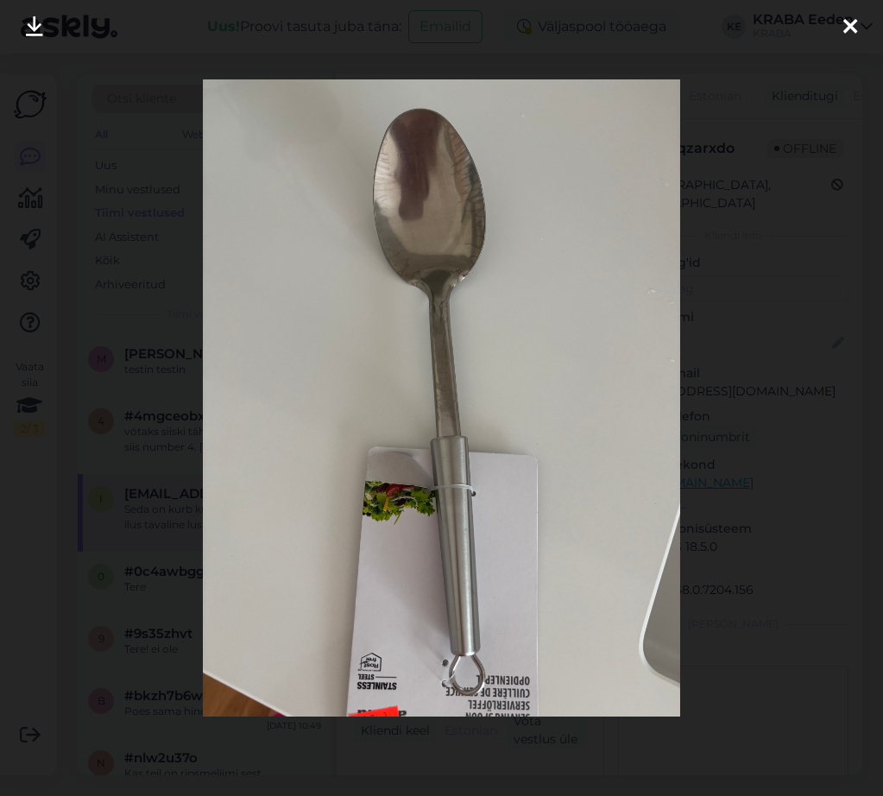
click at [847, 16] on icon at bounding box center [850, 27] width 14 height 22
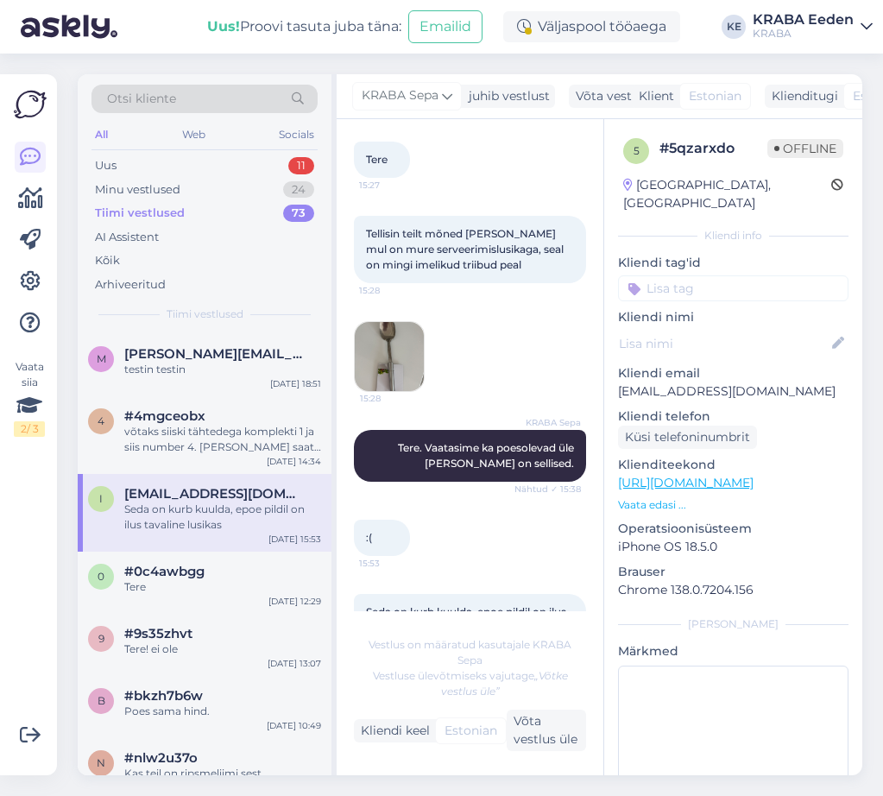
scroll to position [140, 0]
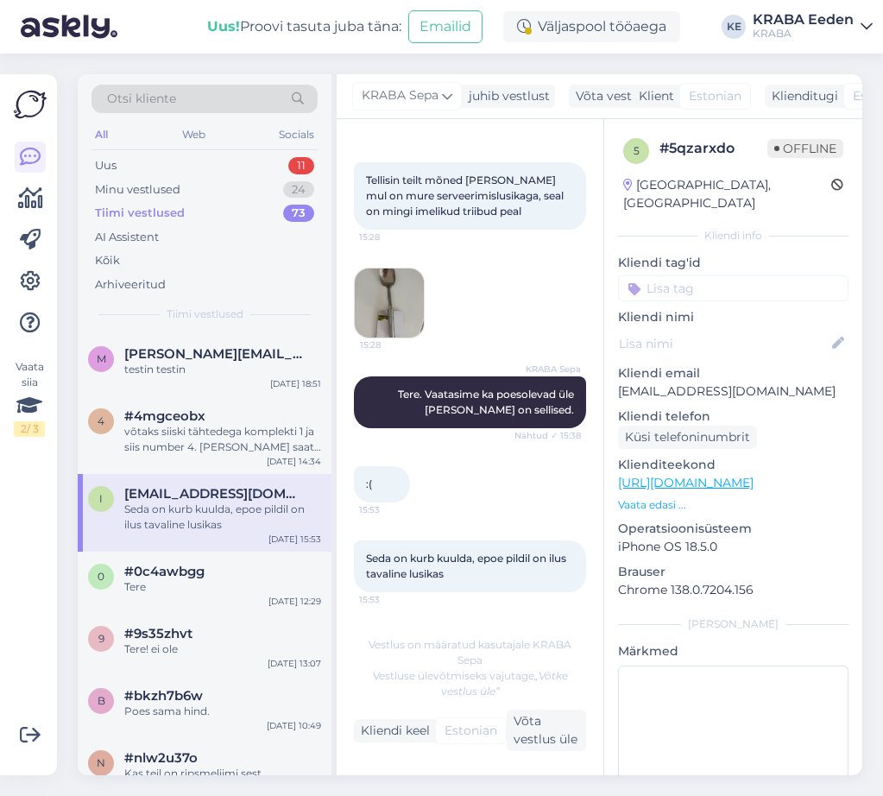
click at [377, 309] on img at bounding box center [389, 302] width 69 height 69
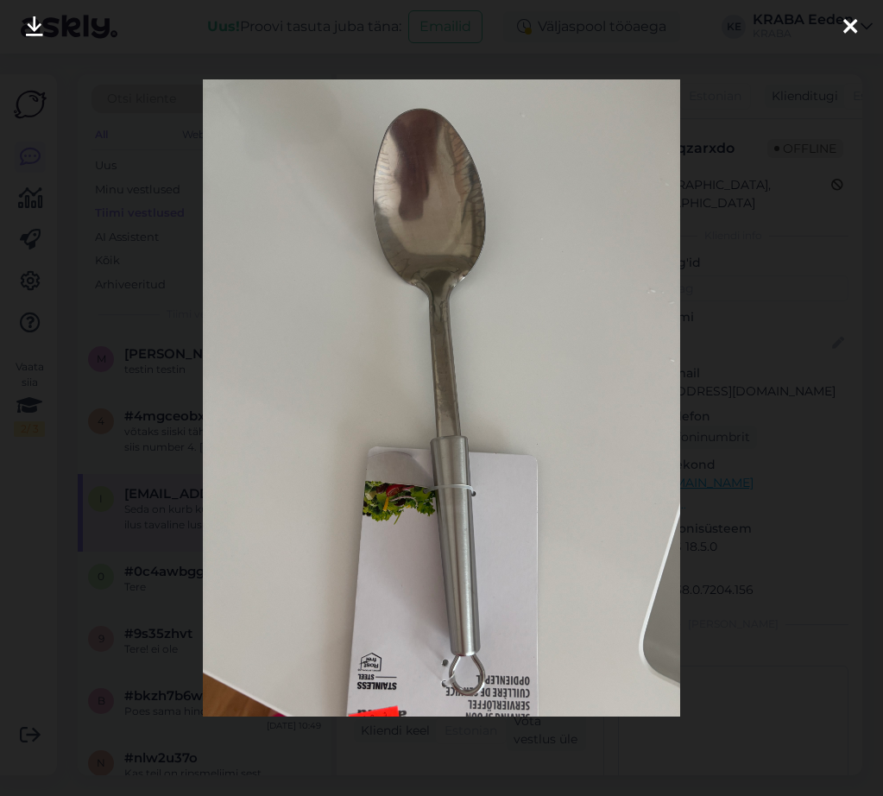
click at [857, 28] on div at bounding box center [850, 27] width 35 height 54
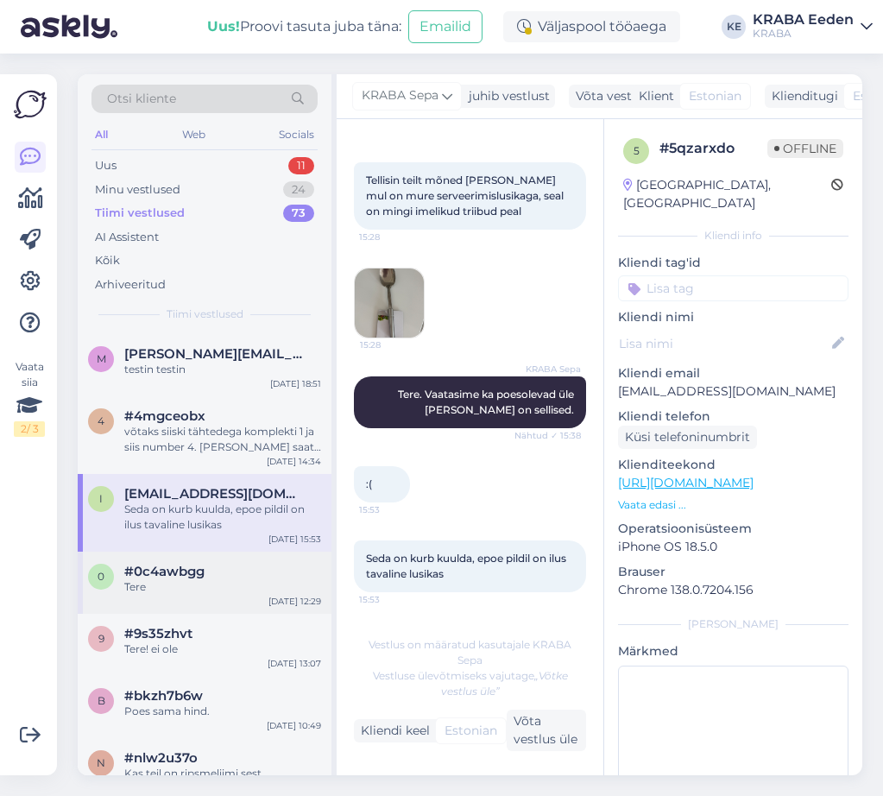
click at [234, 579] on div "#0c4awbgg" at bounding box center [222, 572] width 197 height 16
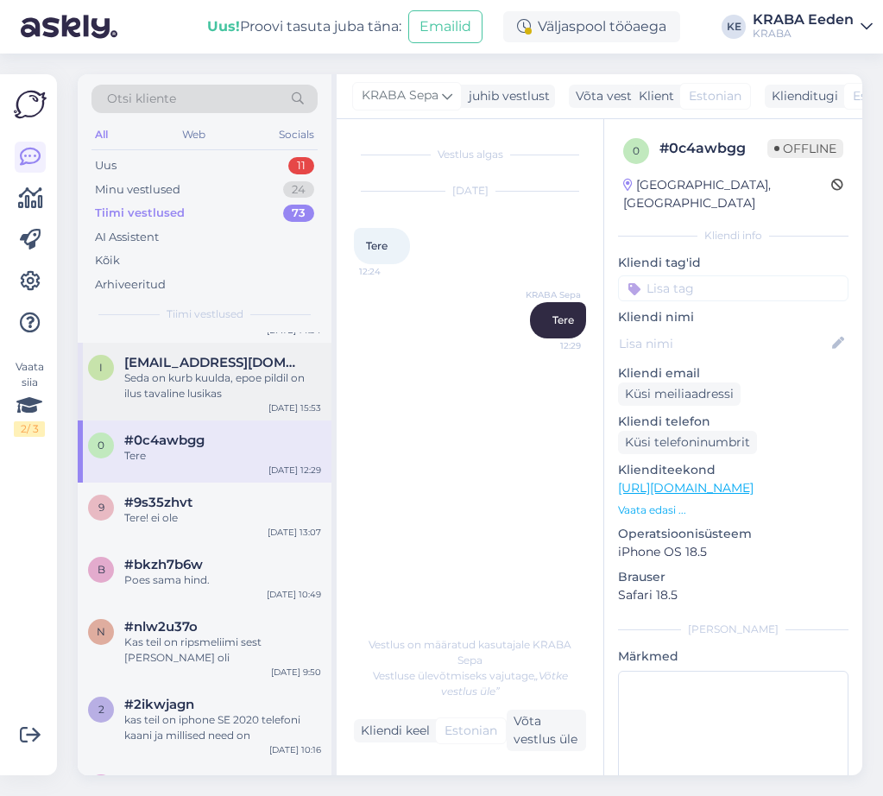
scroll to position [777, 0]
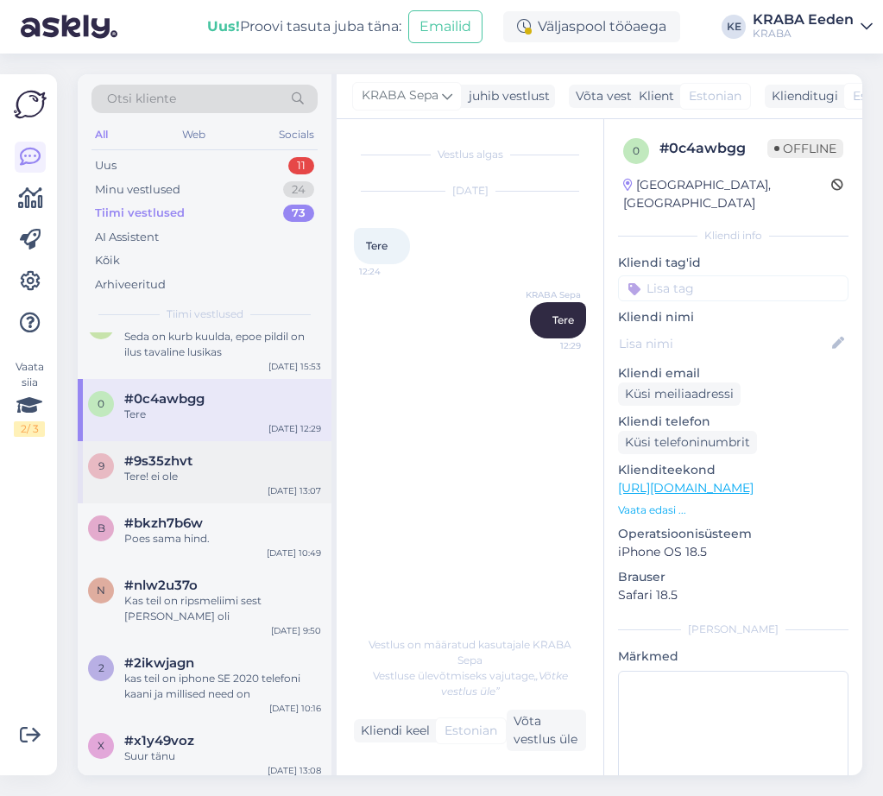
click at [226, 484] on div "Tere! ei ole" at bounding box center [222, 477] width 197 height 16
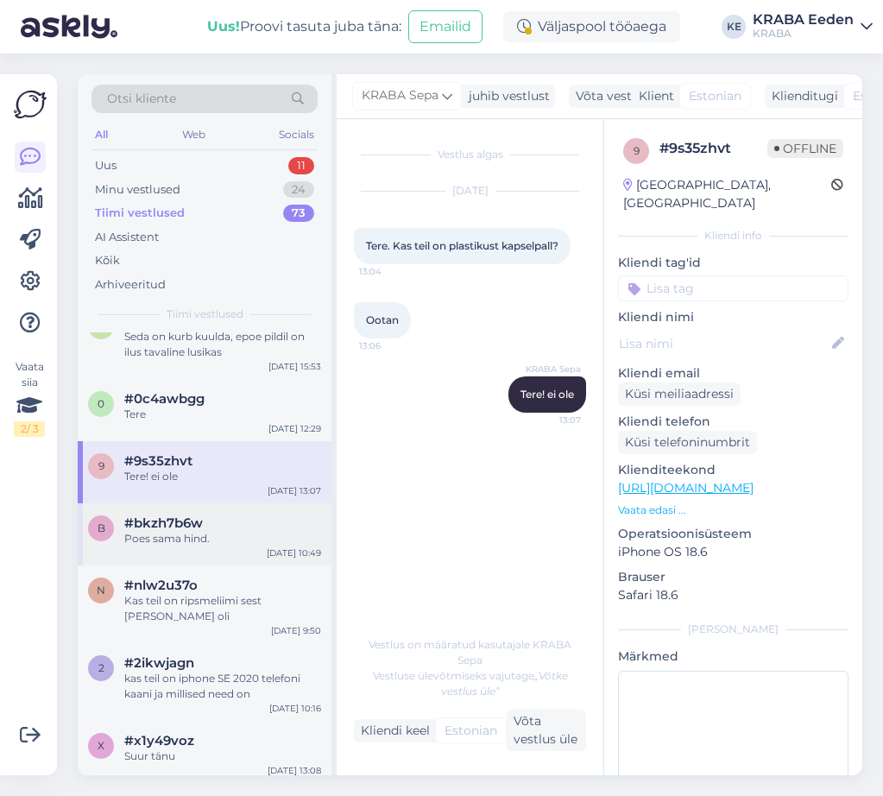
click at [241, 531] on div "#bkzh7b6w" at bounding box center [222, 523] width 197 height 16
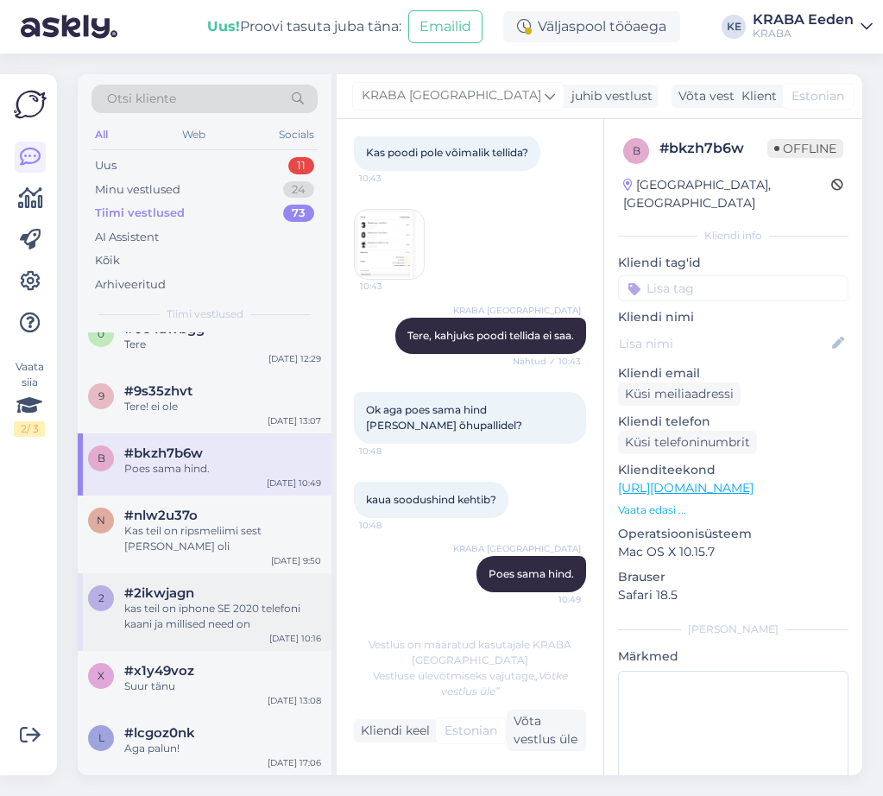
scroll to position [949, 0]
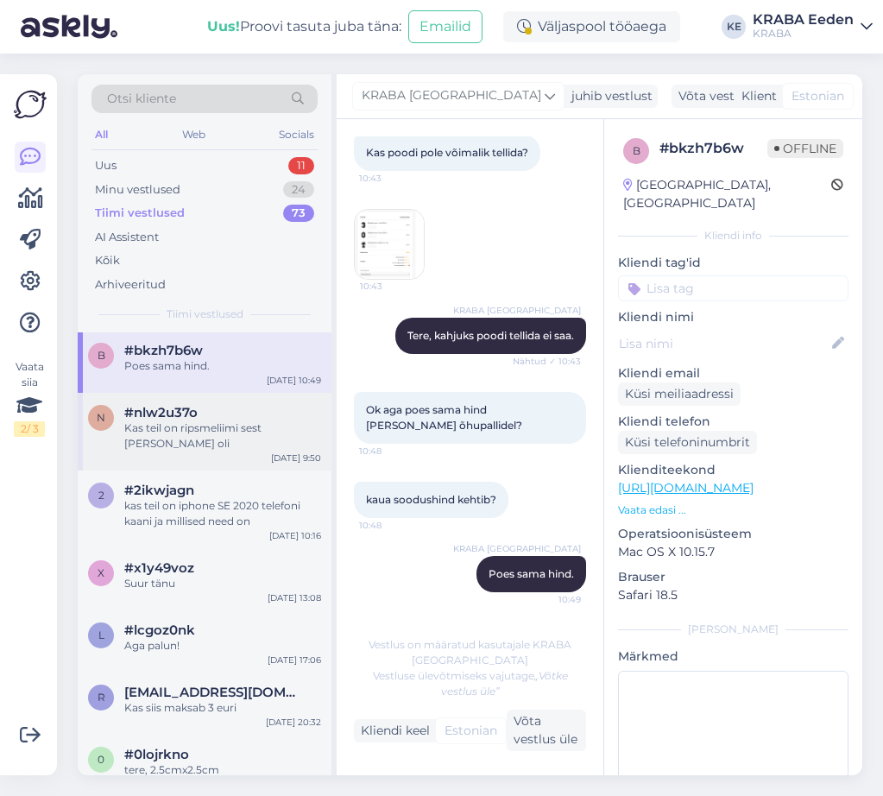
click at [258, 456] on div "n #nlw2u37o Kas teil on ripsmeliimi sest poes oli [DATE] 9:50" at bounding box center [205, 432] width 254 height 78
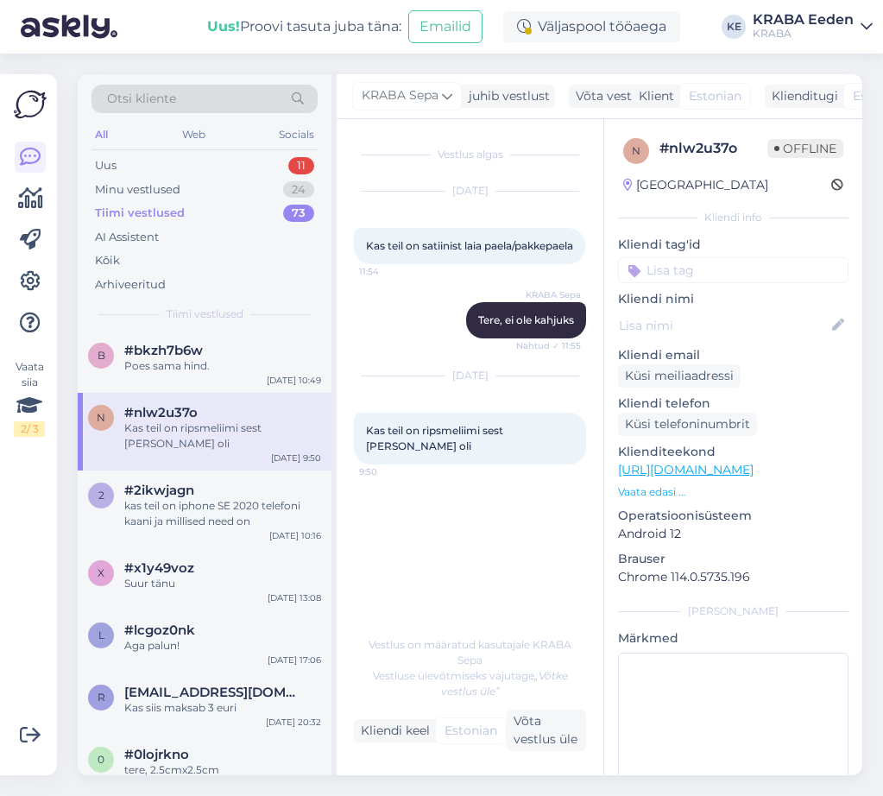
scroll to position [0, 0]
click at [238, 520] on div "kas teil on iphone SE 2020 telefoni kaani ja millised need on" at bounding box center [222, 513] width 197 height 31
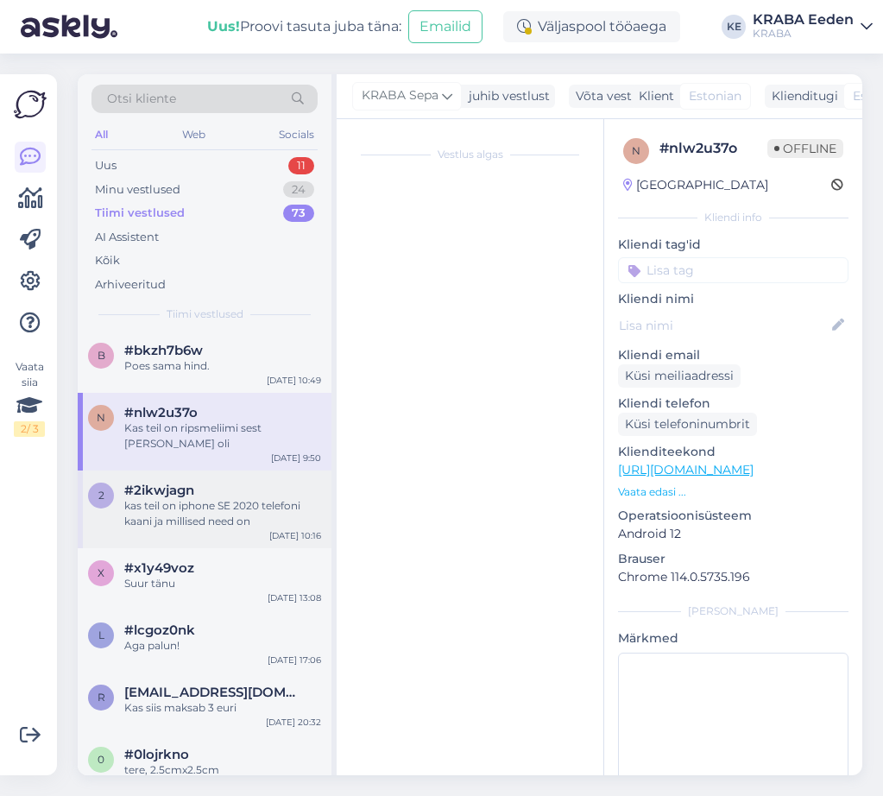
scroll to position [52, 0]
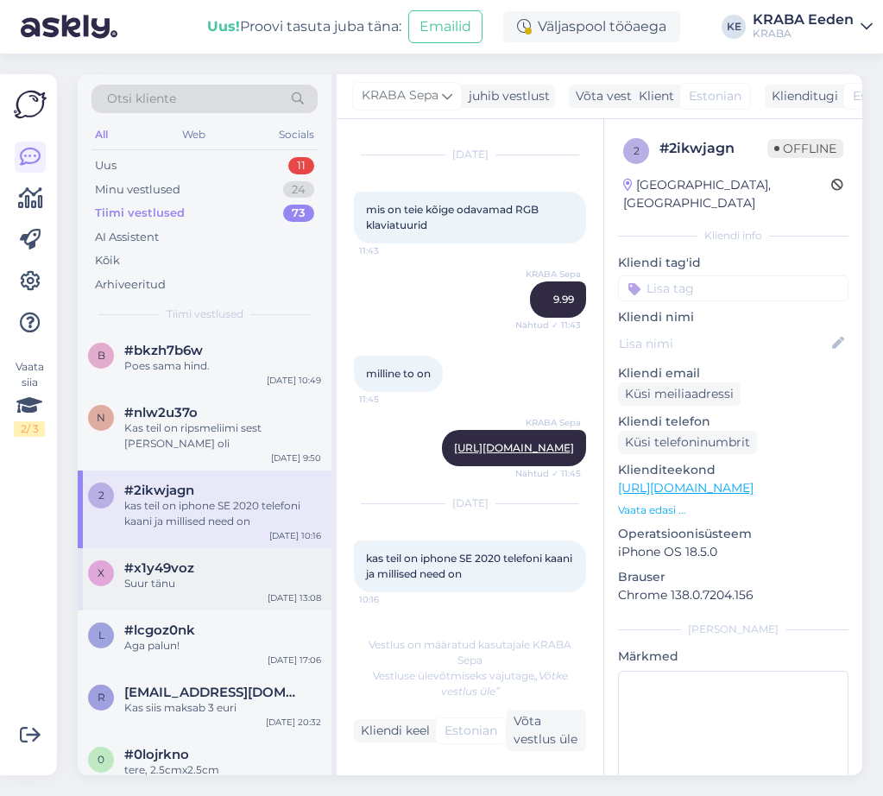
click at [172, 576] on div "Suur tänu" at bounding box center [222, 584] width 197 height 16
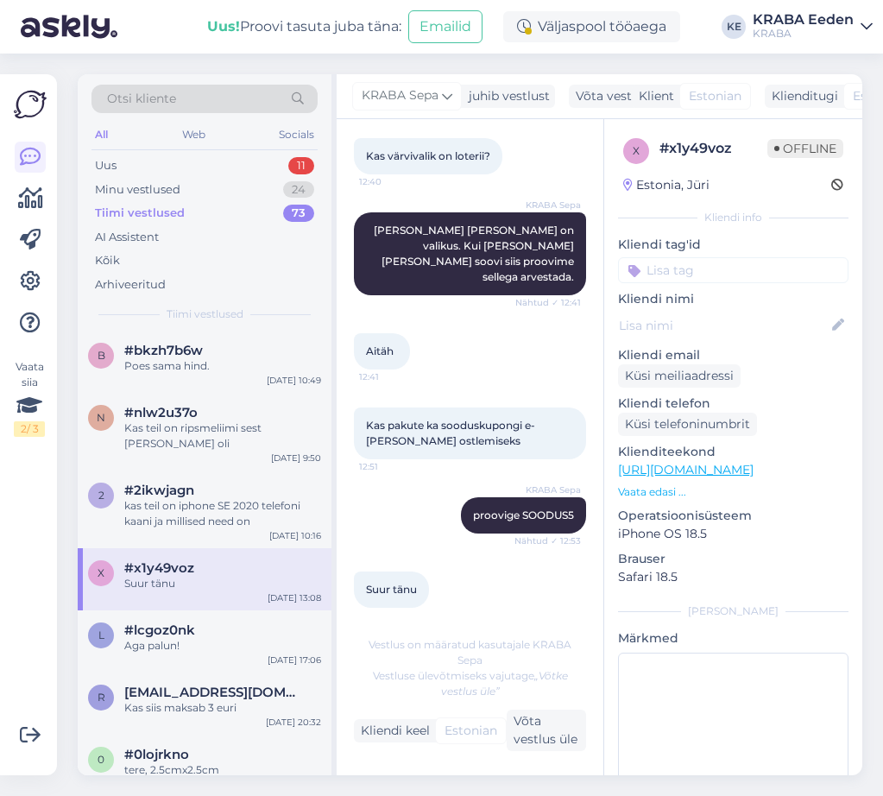
scroll to position [0, 0]
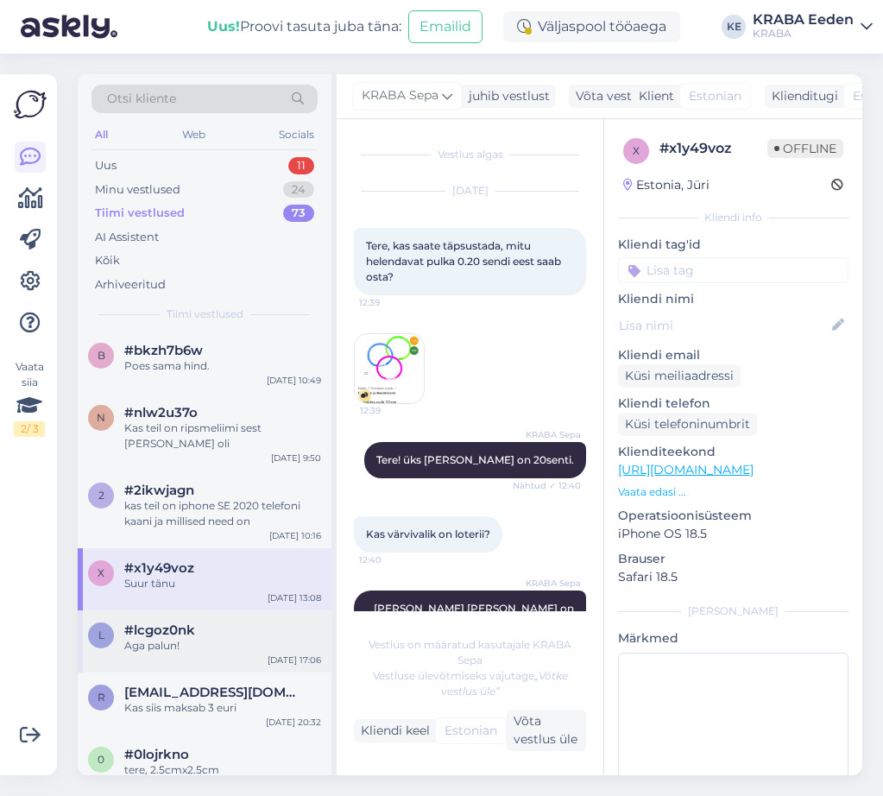
click at [209, 626] on div "#lcgoz0nk" at bounding box center [222, 630] width 197 height 16
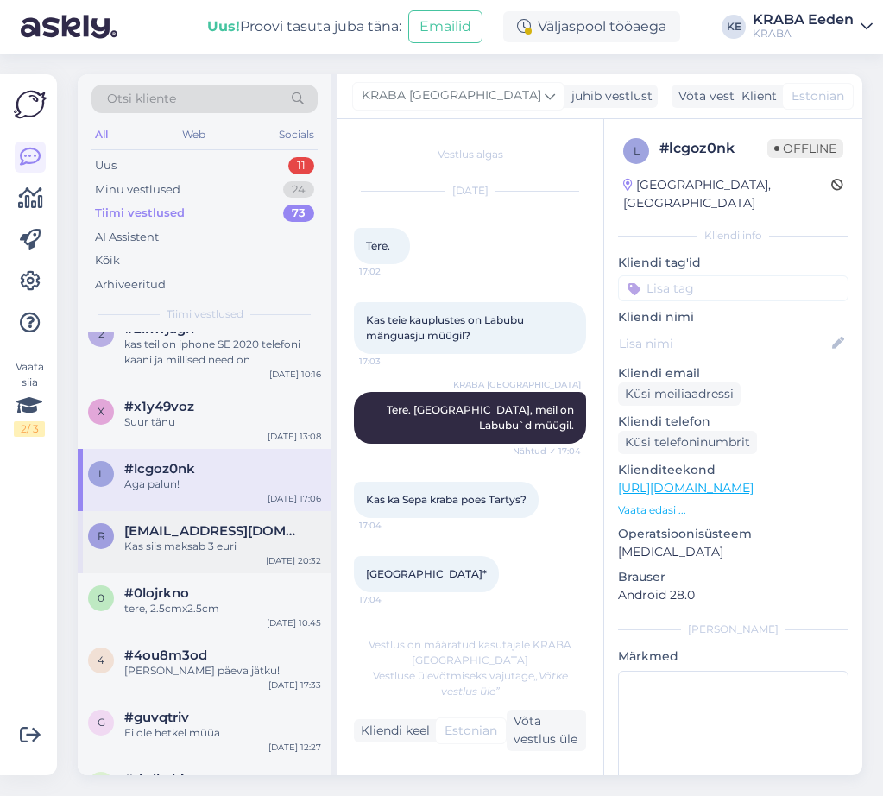
scroll to position [1122, 0]
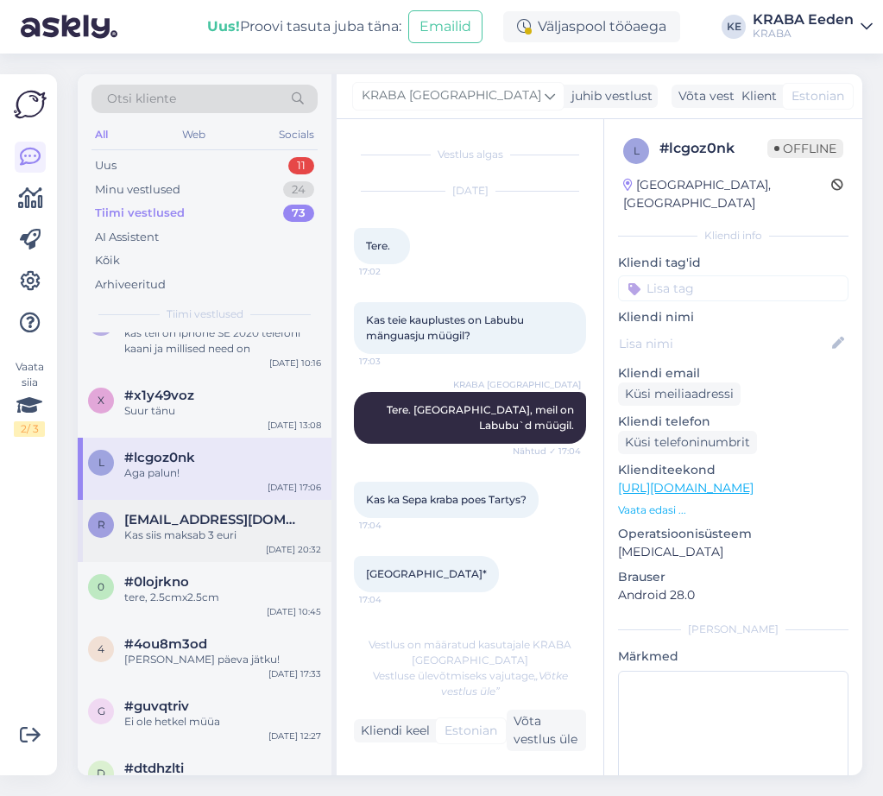
click at [226, 544] on div "r [EMAIL_ADDRESS][DOMAIN_NAME] Kas siis maksab 3 euri [DATE] 20:32" at bounding box center [205, 531] width 254 height 62
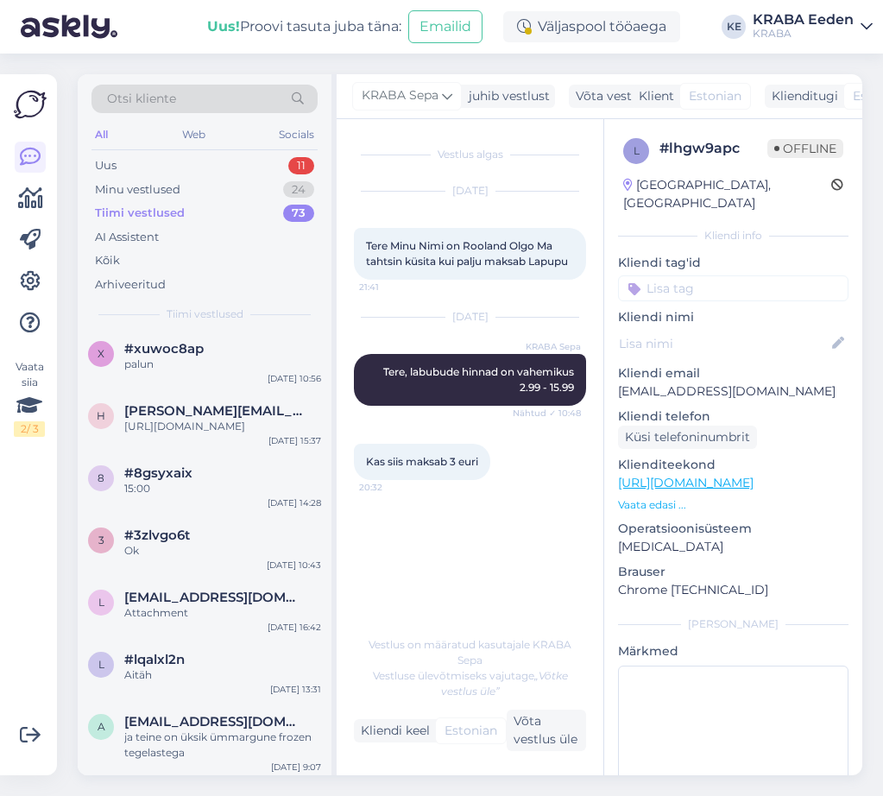
scroll to position [0, 0]
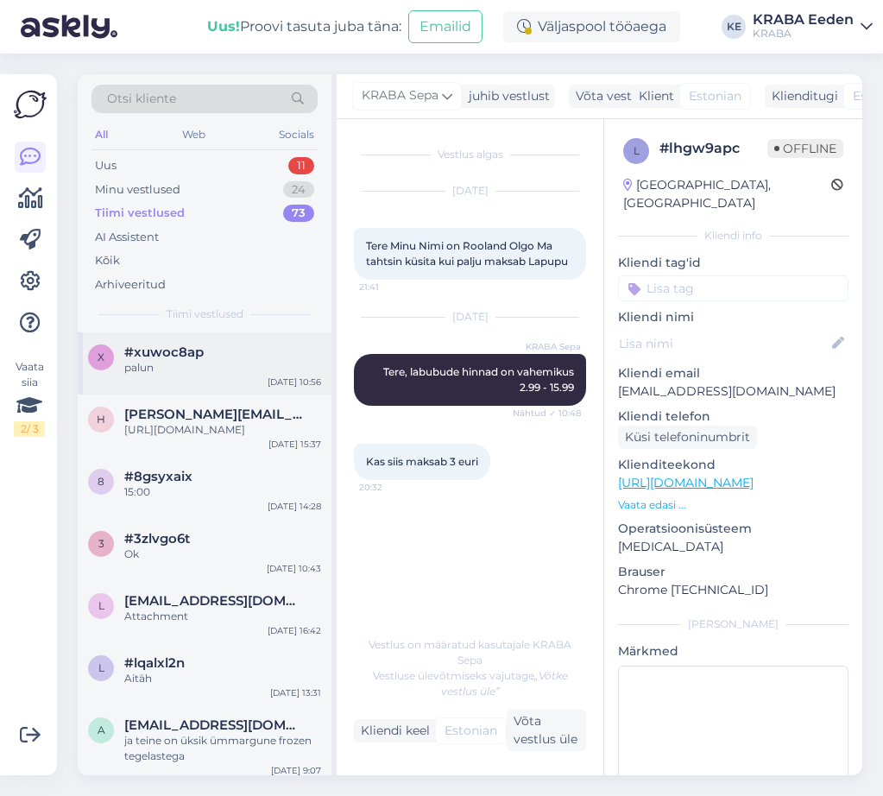
click at [242, 355] on div "#xuwoc8ap" at bounding box center [222, 352] width 197 height 16
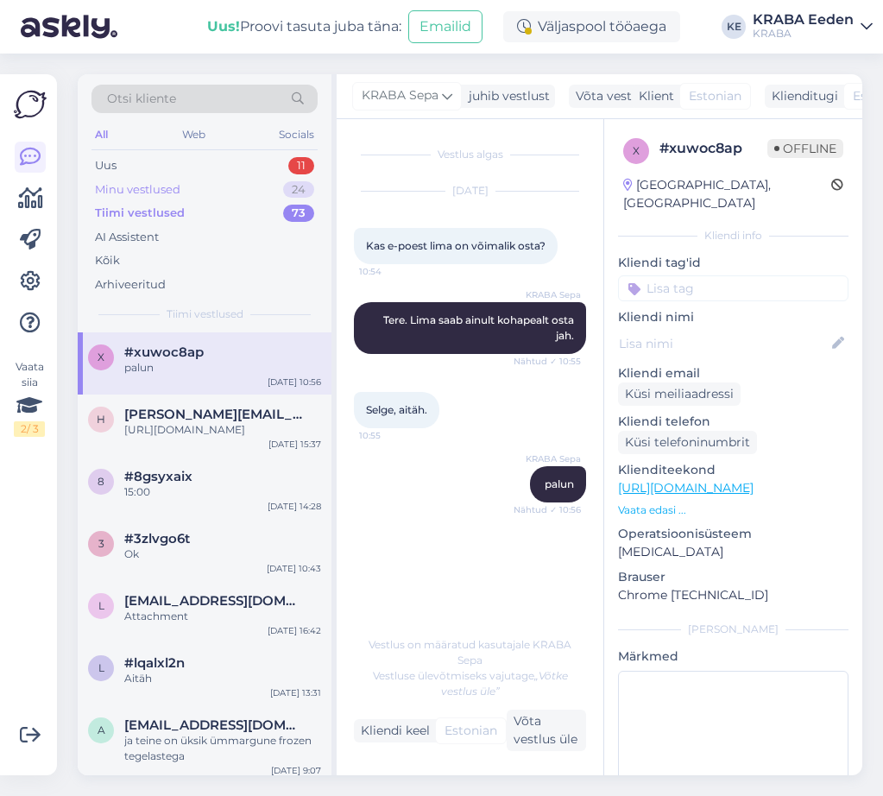
click at [185, 183] on div "Minu vestlused 24" at bounding box center [204, 190] width 226 height 24
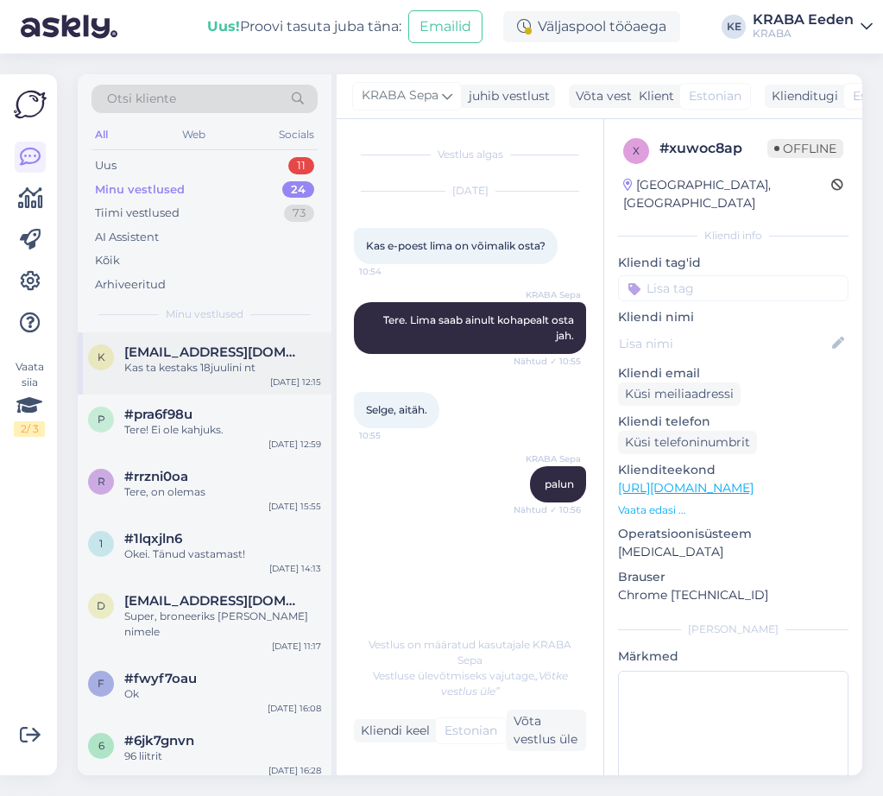
click at [201, 365] on div "Kas ta kestaks 18juulini nt" at bounding box center [222, 368] width 197 height 16
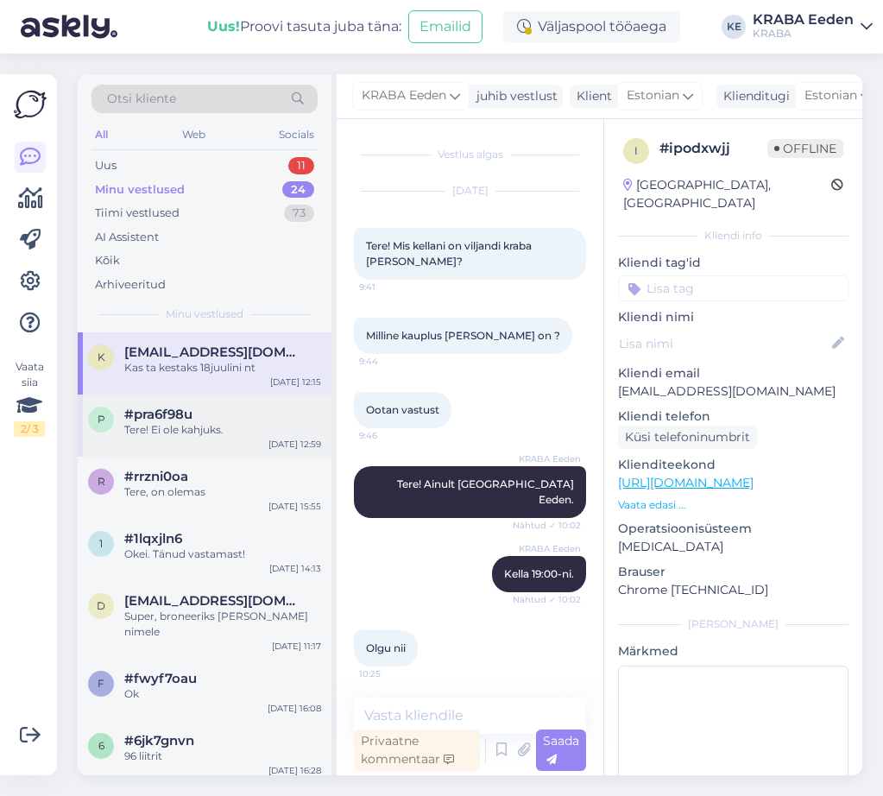
scroll to position [219, 0]
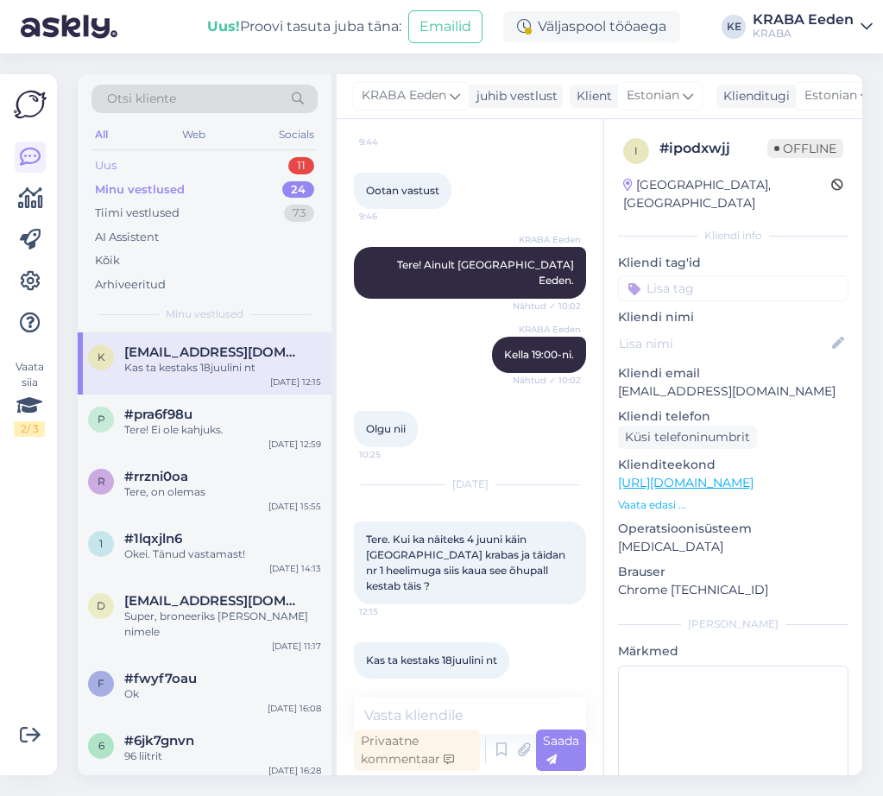
click at [210, 165] on div "Uus 11" at bounding box center [204, 166] width 226 height 24
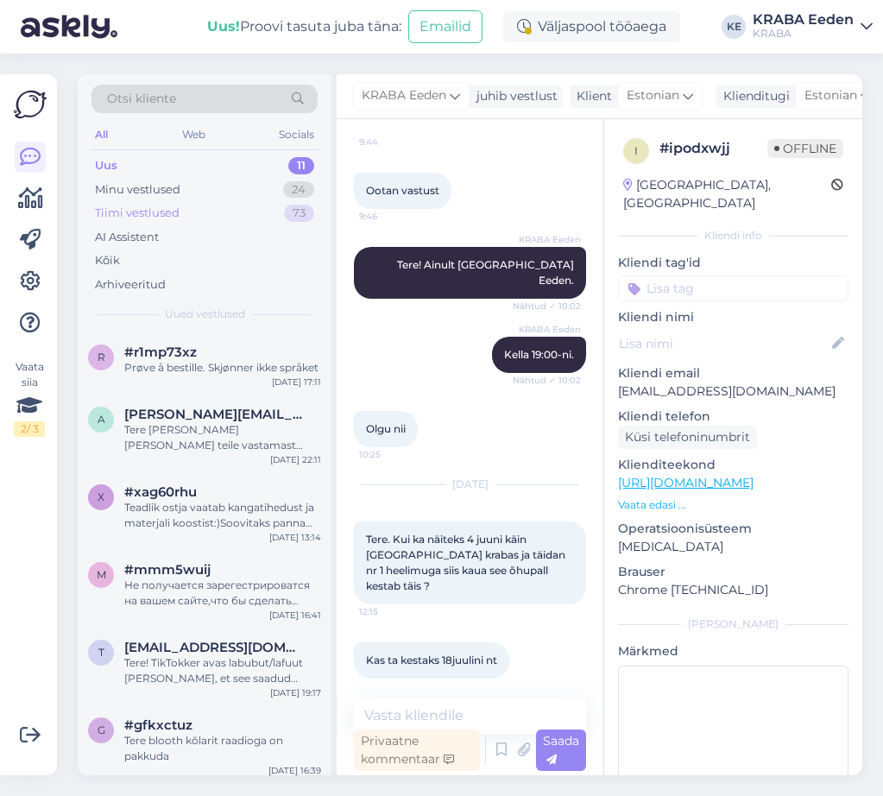
click at [234, 206] on div "Tiimi vestlused 73" at bounding box center [204, 213] width 226 height 24
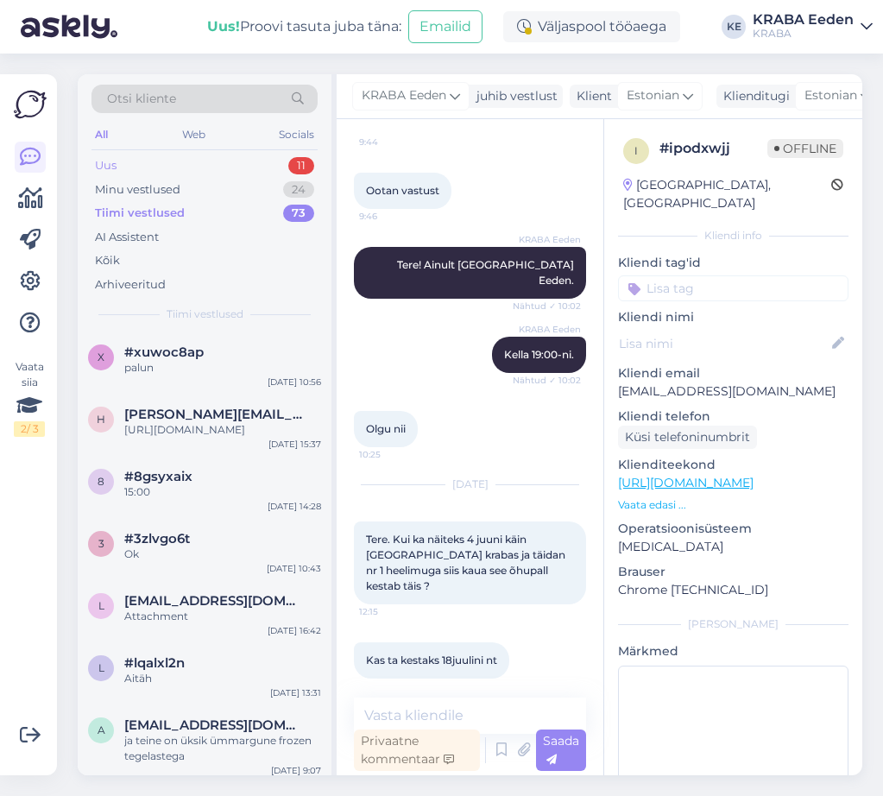
click at [226, 166] on div "Uus 11" at bounding box center [204, 166] width 226 height 24
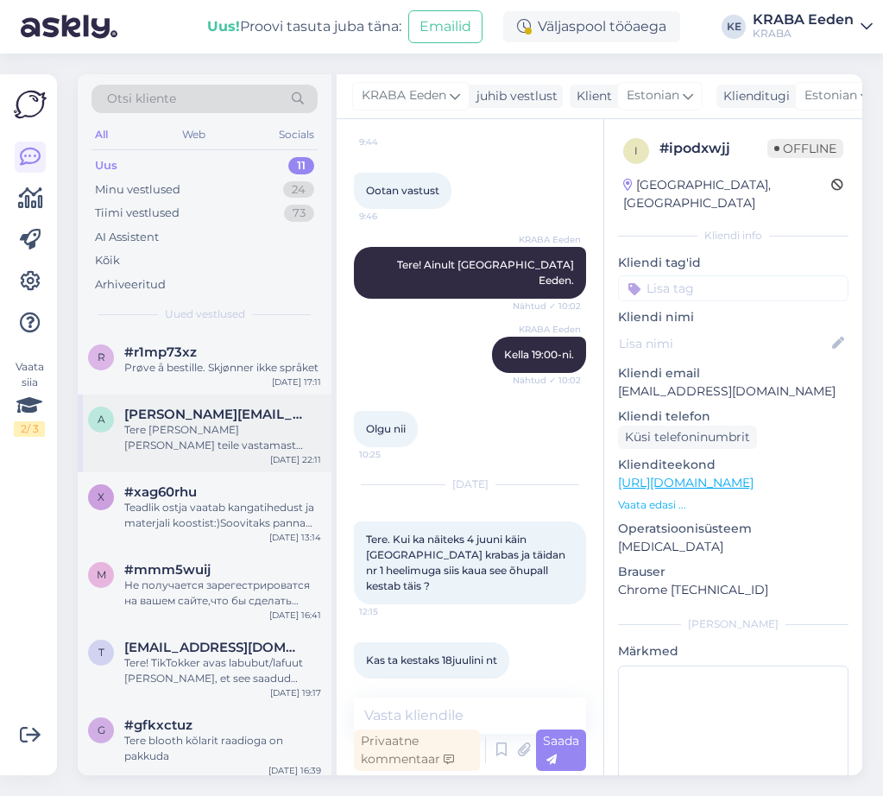
click at [247, 429] on div "Tere [PERSON_NAME] [PERSON_NAME] teile vastamast [GEOGRAPHIC_DATA] sepa turu no…" at bounding box center [222, 437] width 197 height 31
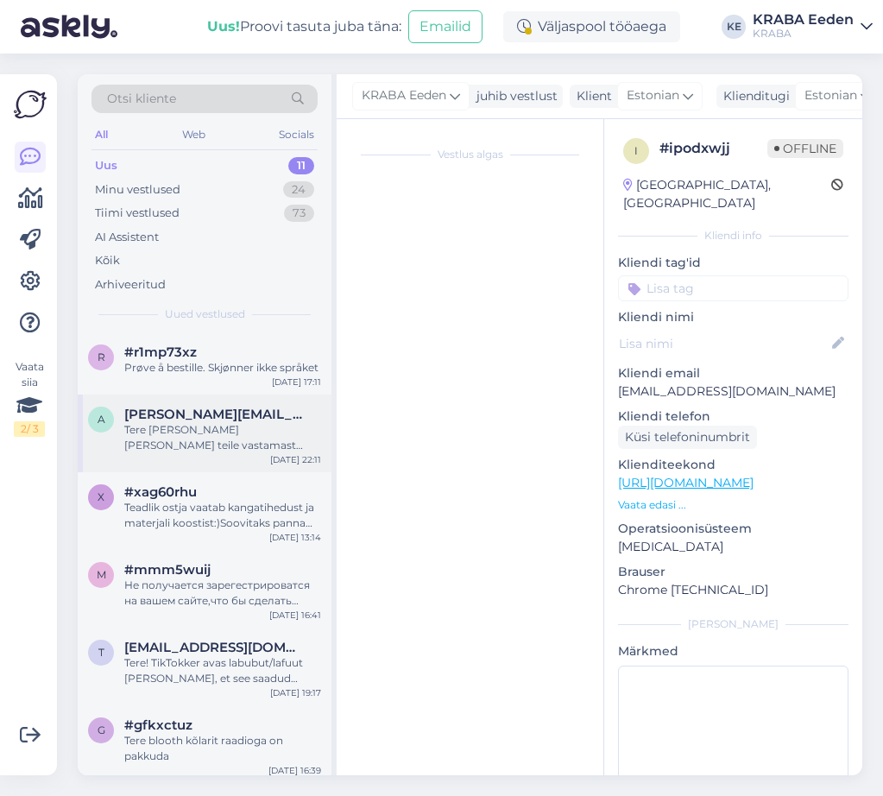
scroll to position [0, 0]
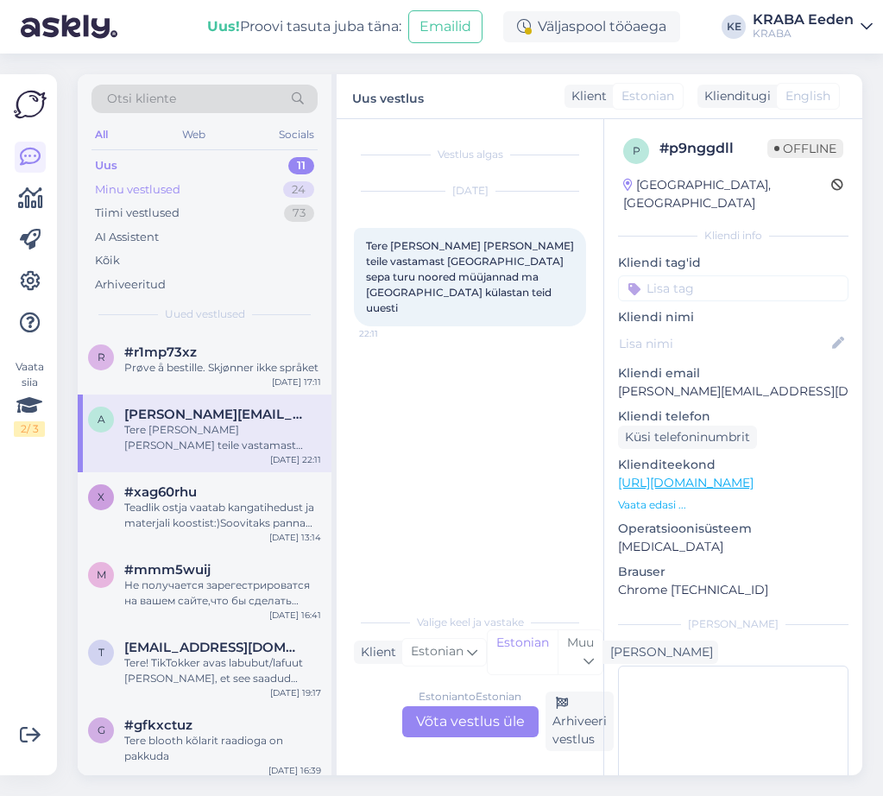
click at [252, 184] on div "Minu vestlused 24" at bounding box center [204, 190] width 226 height 24
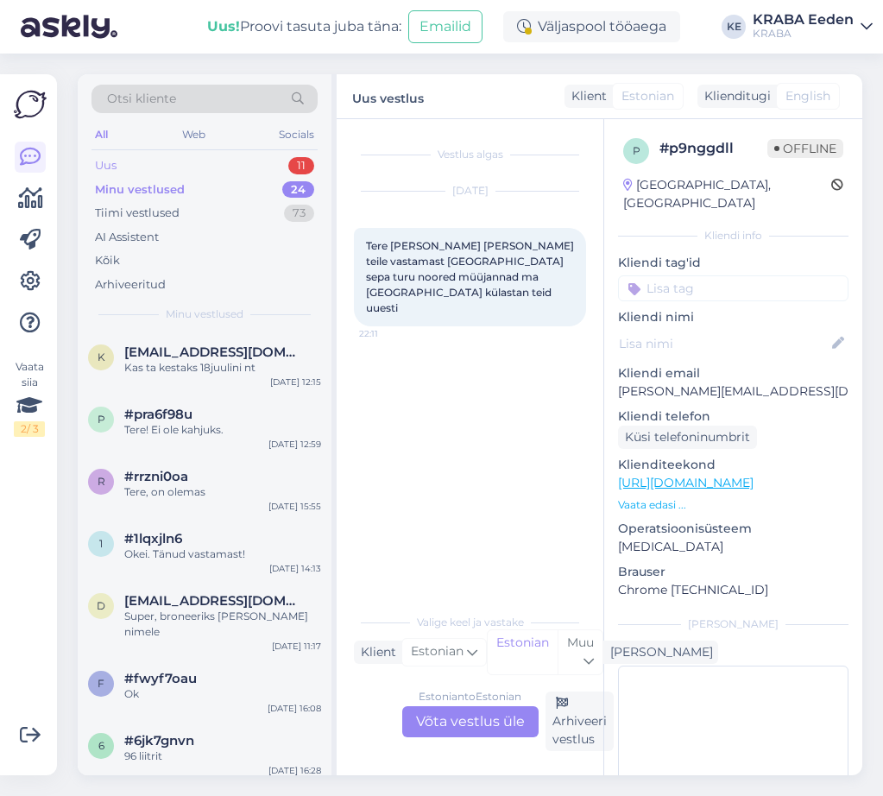
click at [250, 162] on div "Uus 11" at bounding box center [204, 166] width 226 height 24
